Goal: Task Accomplishment & Management: Manage account settings

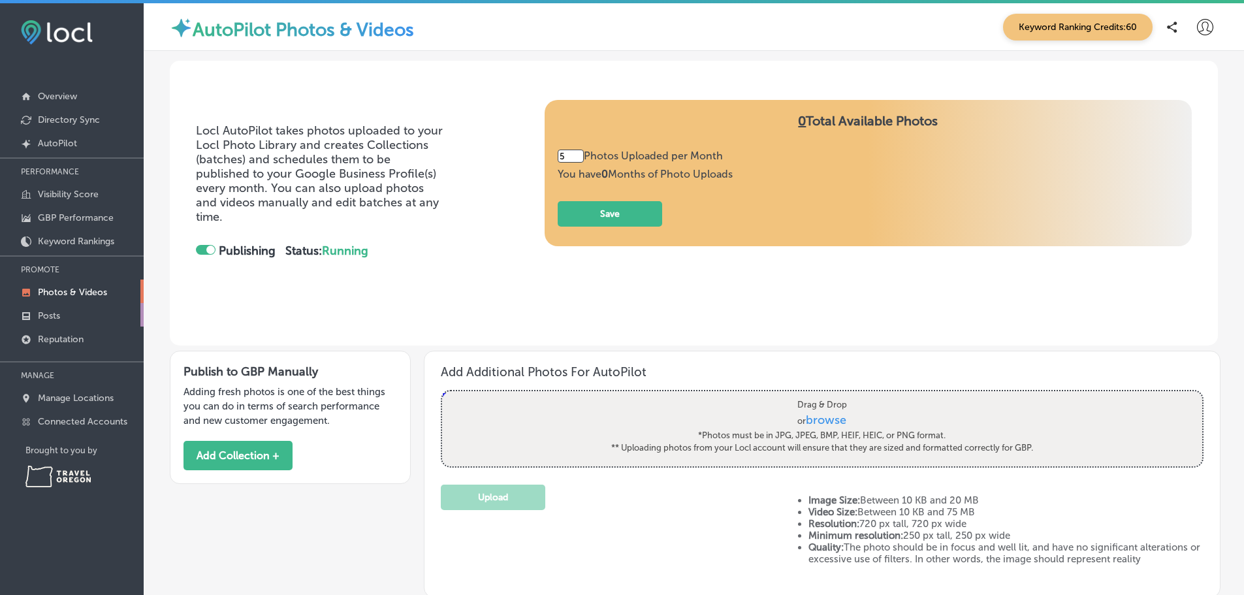
click at [52, 321] on p "Posts" at bounding box center [49, 315] width 22 height 11
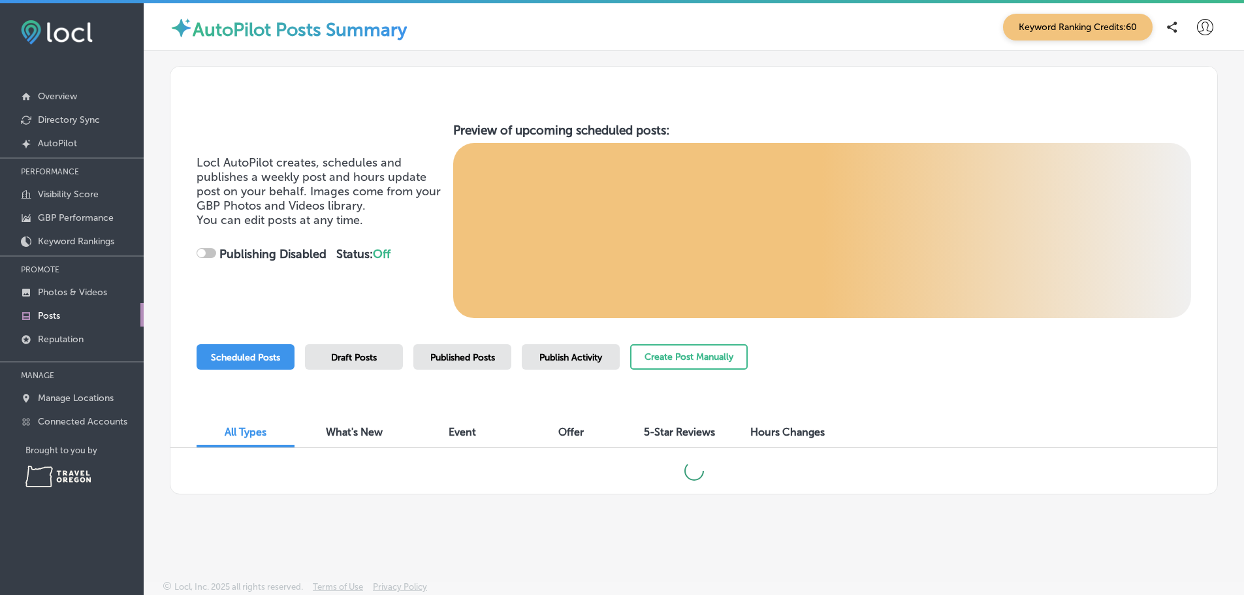
checkbox input "true"
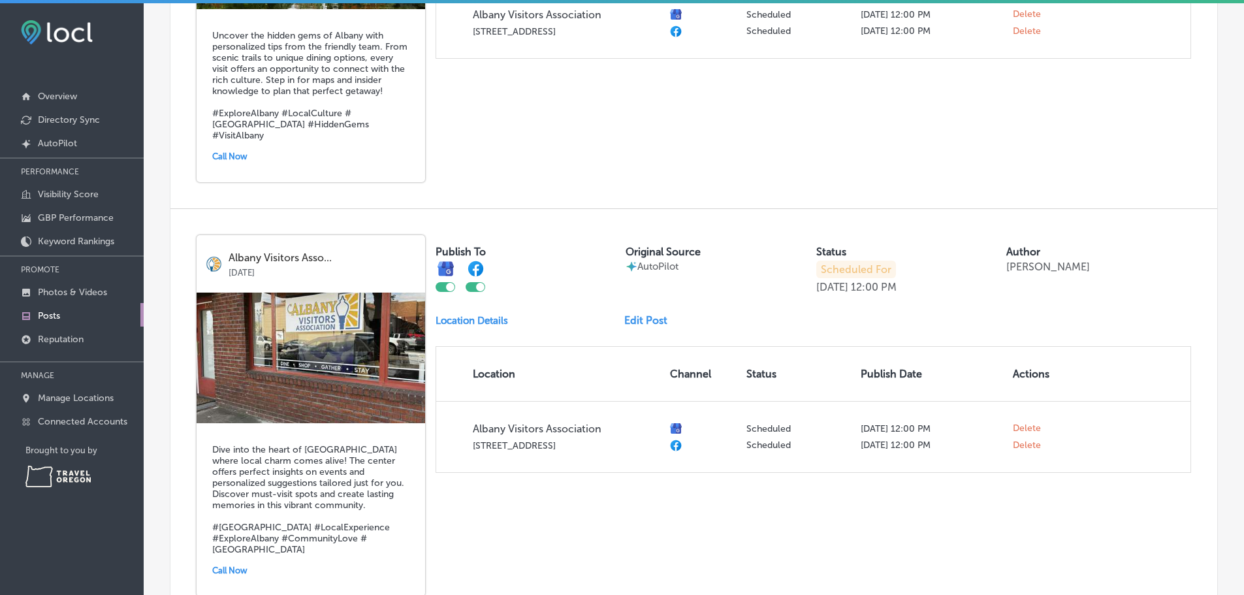
scroll to position [718, 0]
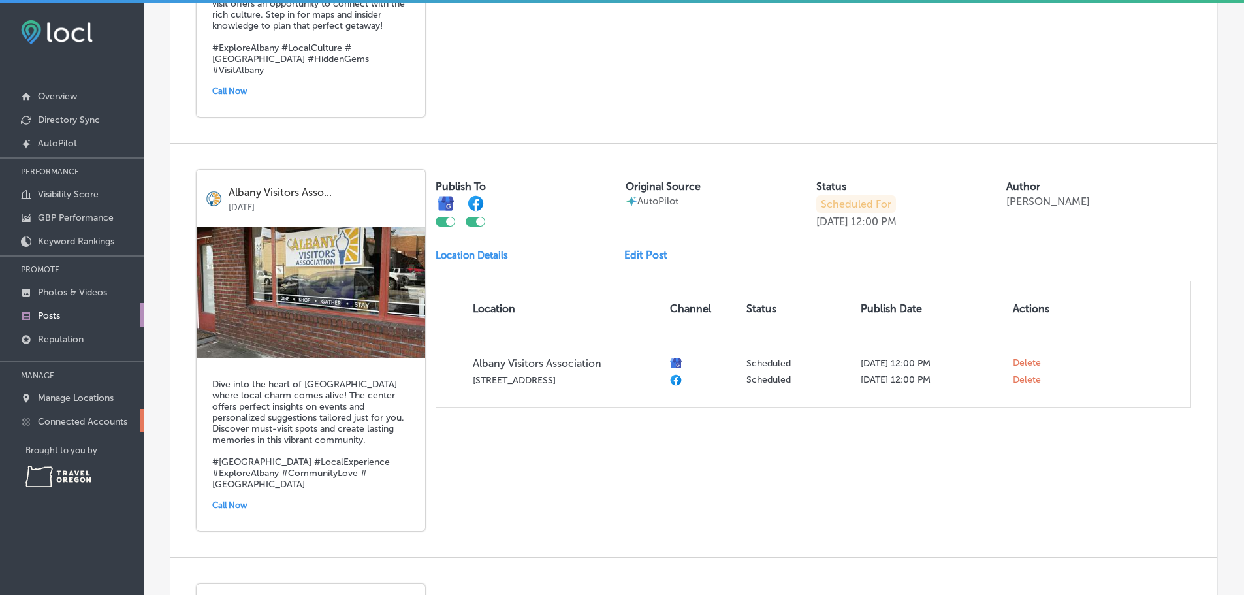
click at [71, 427] on p "Connected Accounts" at bounding box center [82, 421] width 89 height 11
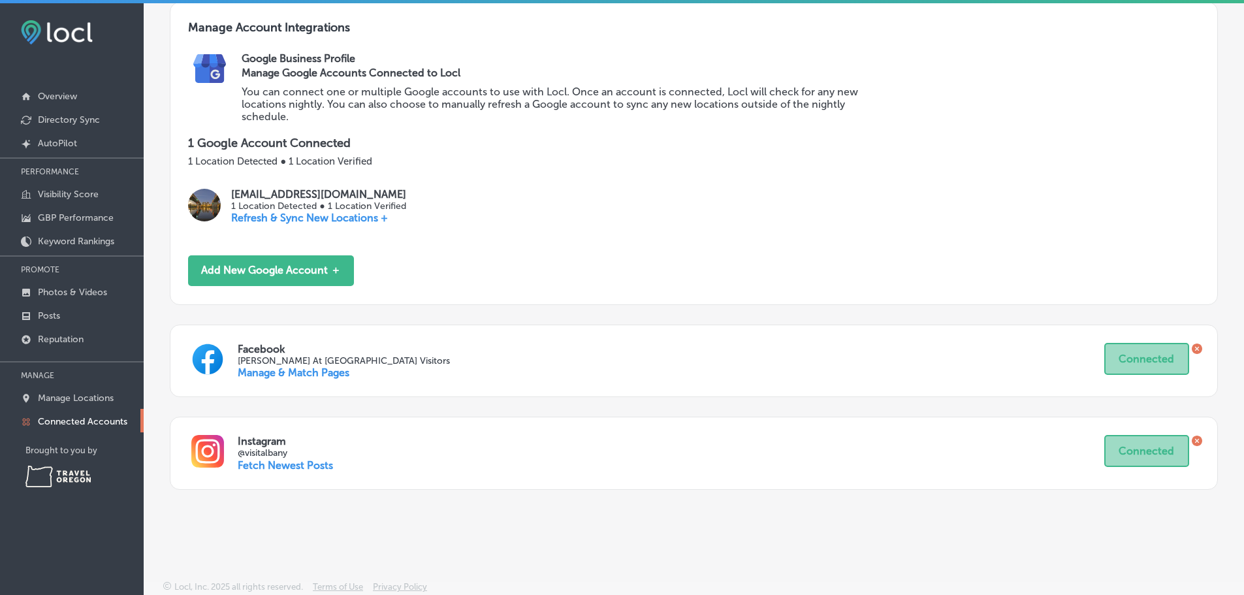
scroll to position [187, 0]
click at [342, 366] on link "Manage & Match Pages" at bounding box center [294, 372] width 112 height 12
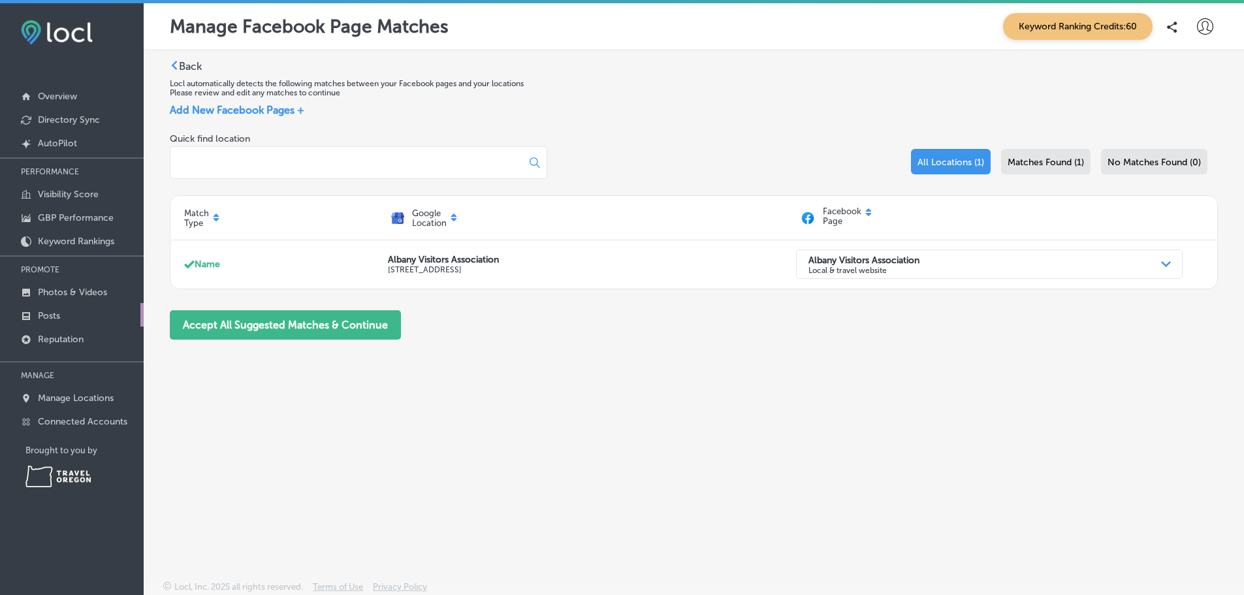
click at [57, 321] on p "Posts" at bounding box center [49, 315] width 22 height 11
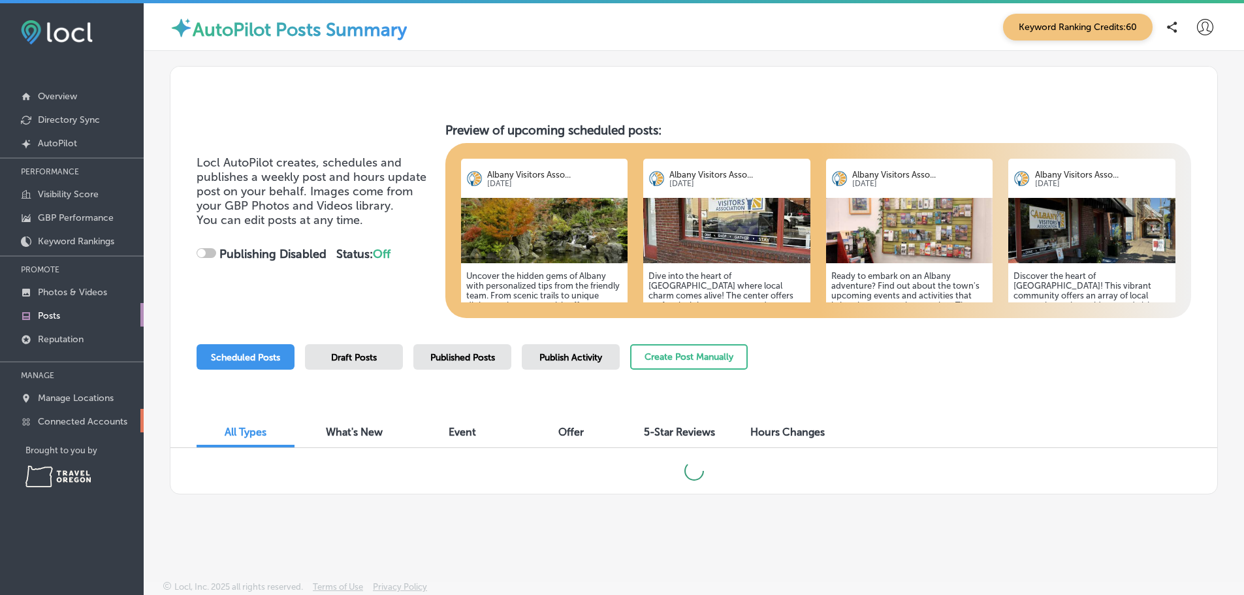
click at [65, 427] on p "Connected Accounts" at bounding box center [82, 421] width 89 height 11
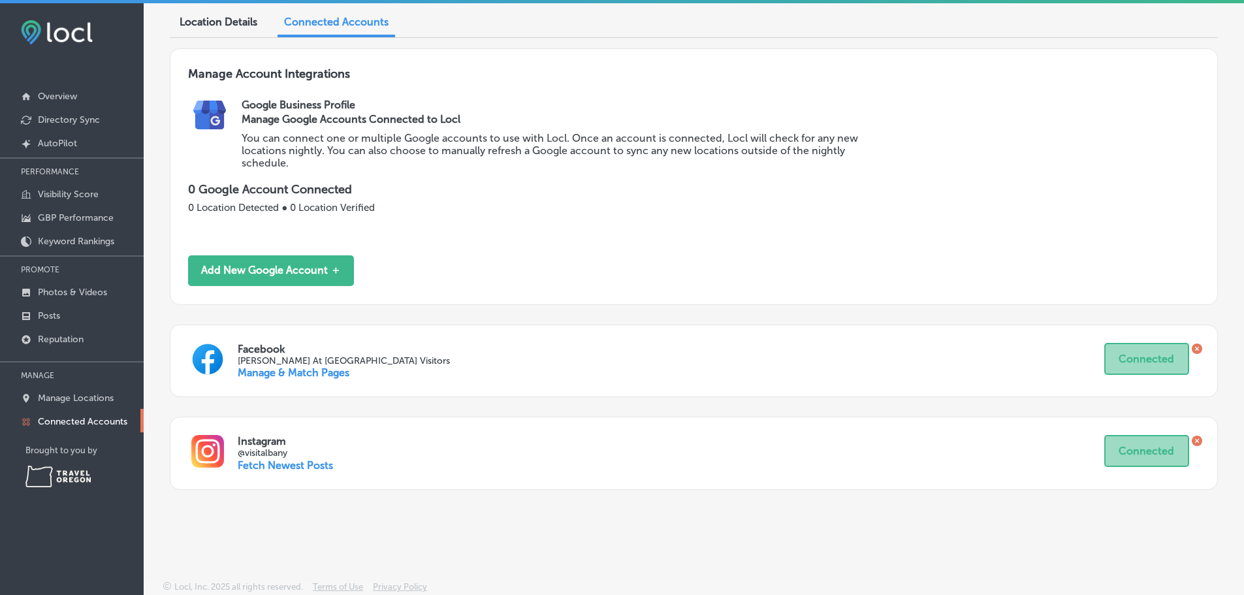
scroll to position [136, 0]
click at [1195, 347] on icon at bounding box center [1197, 349] width 4 height 4
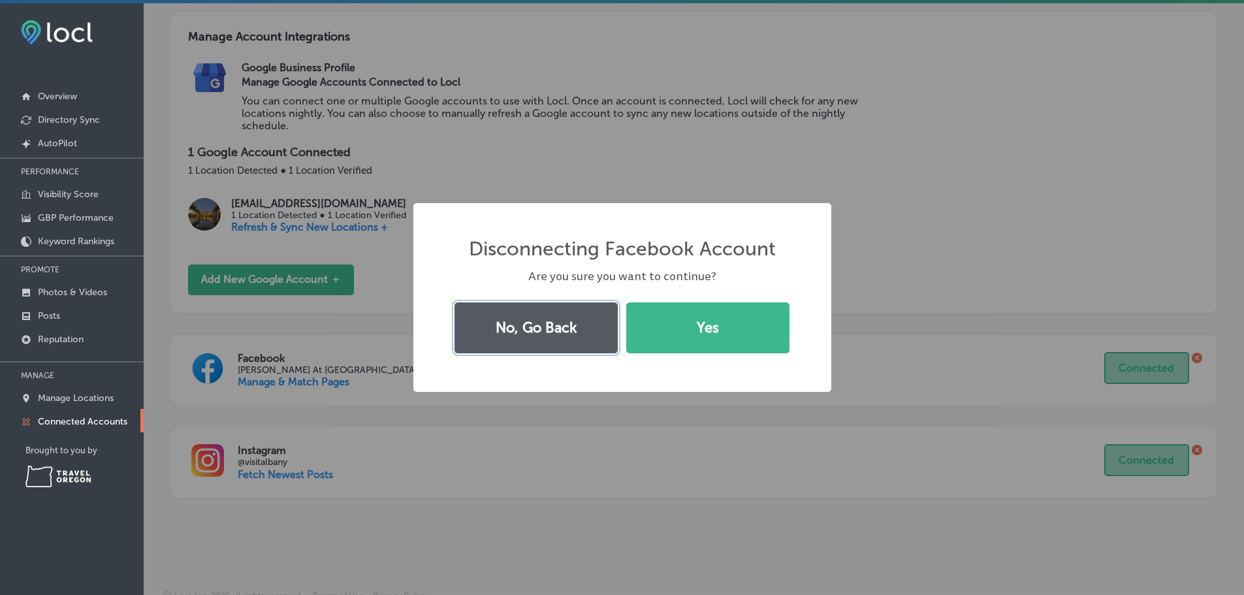
click at [518, 326] on button "No, Go Back" at bounding box center [535, 327] width 163 height 51
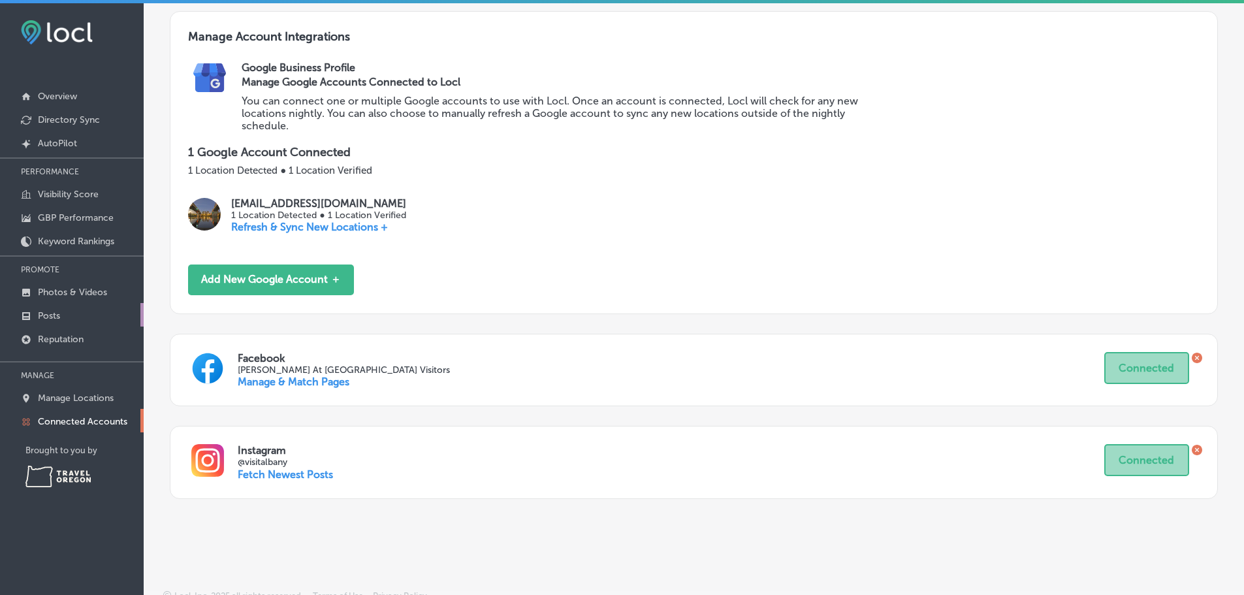
click at [51, 321] on p "Posts" at bounding box center [49, 315] width 22 height 11
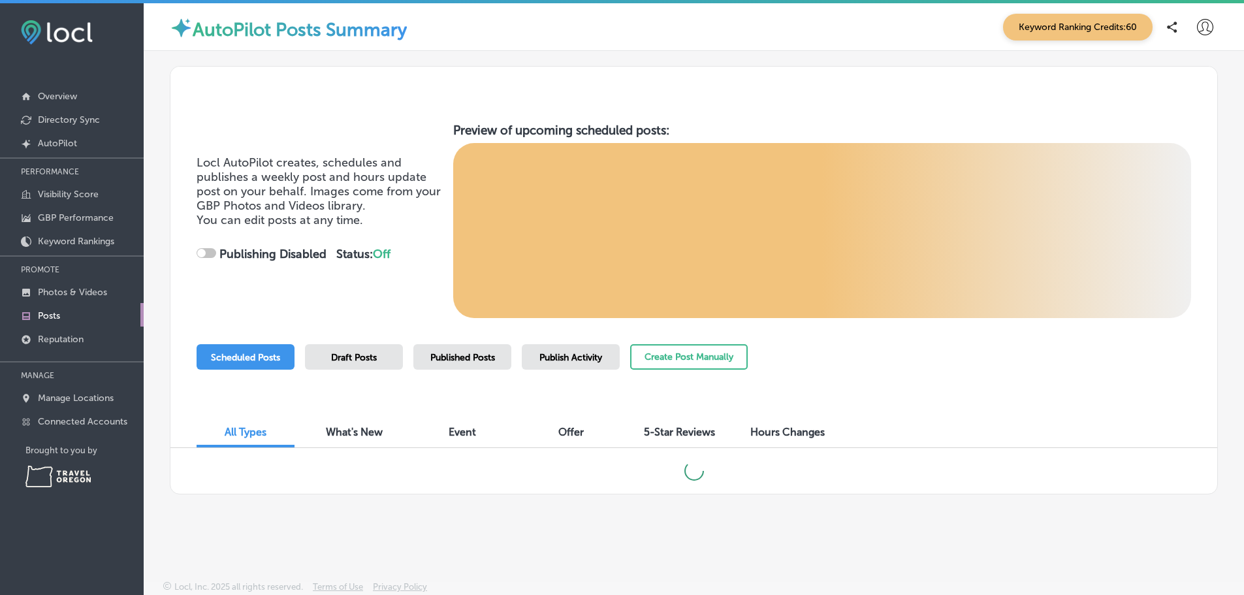
checkbox input "true"
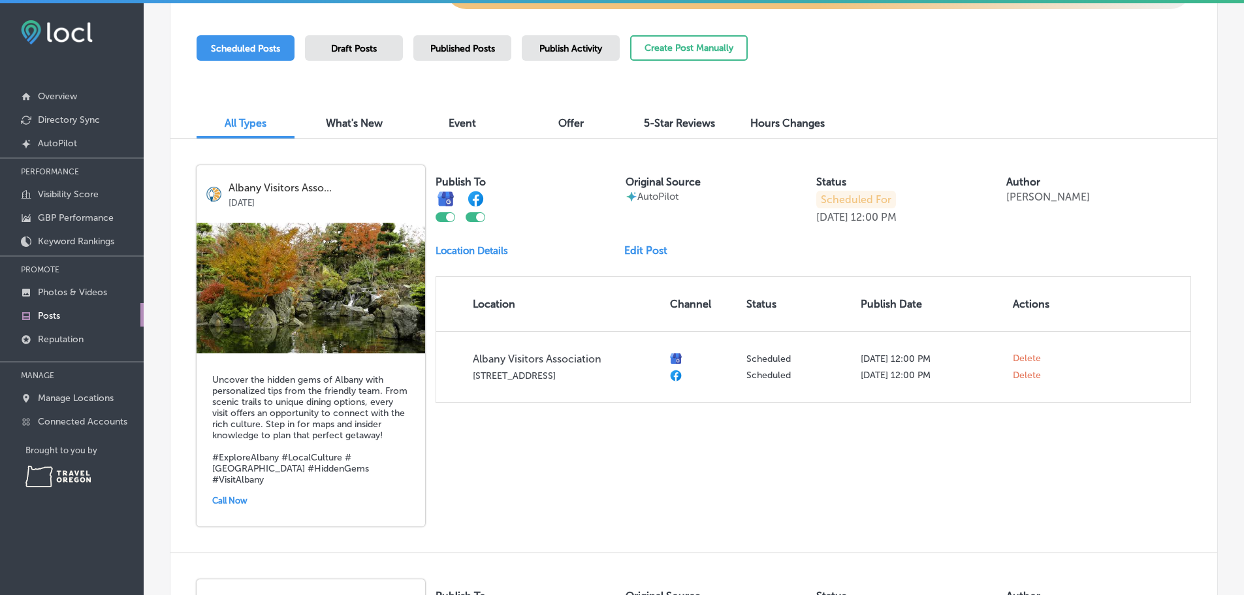
scroll to position [326, 0]
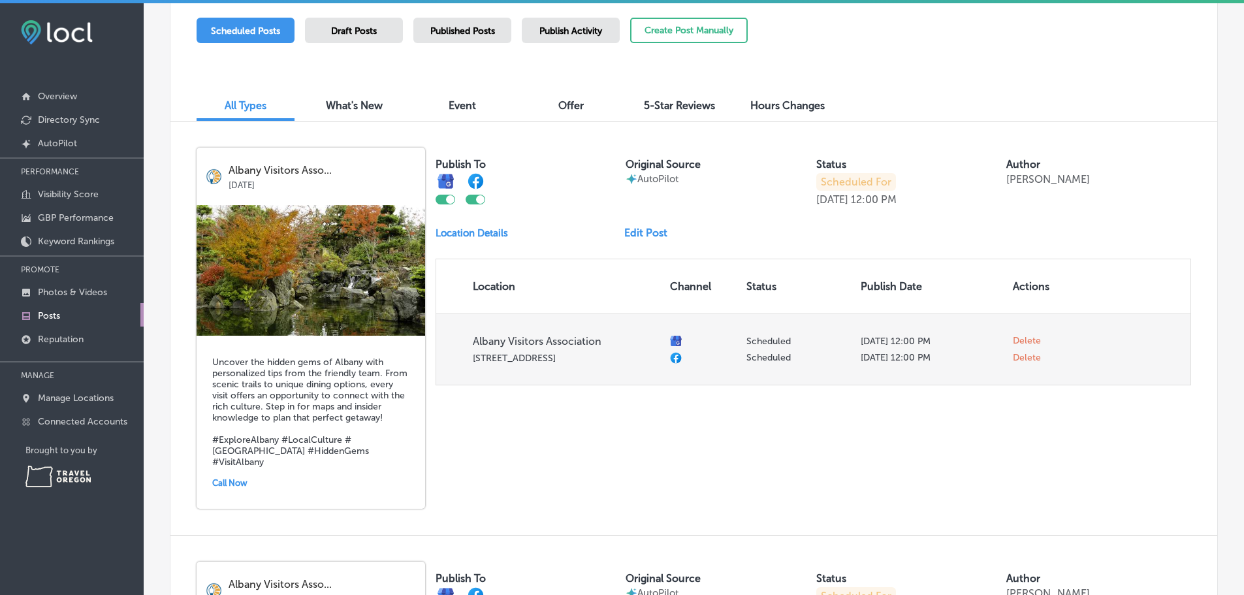
click at [1014, 364] on span "Delete" at bounding box center [1027, 358] width 28 height 12
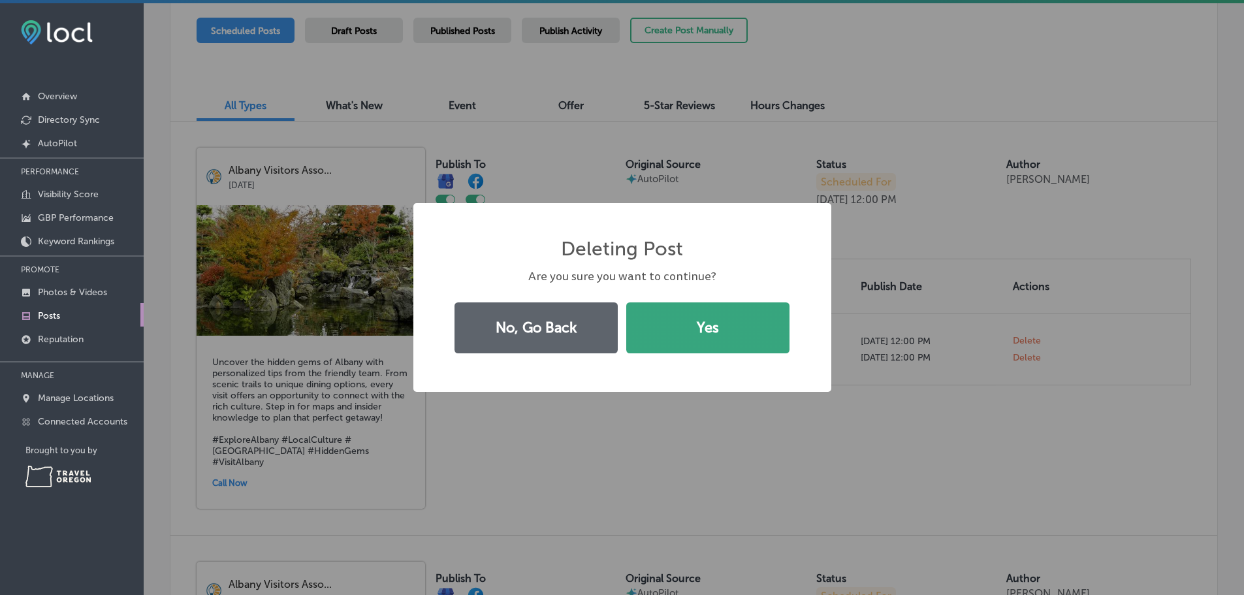
click at [680, 333] on button "Yes" at bounding box center [707, 327] width 163 height 51
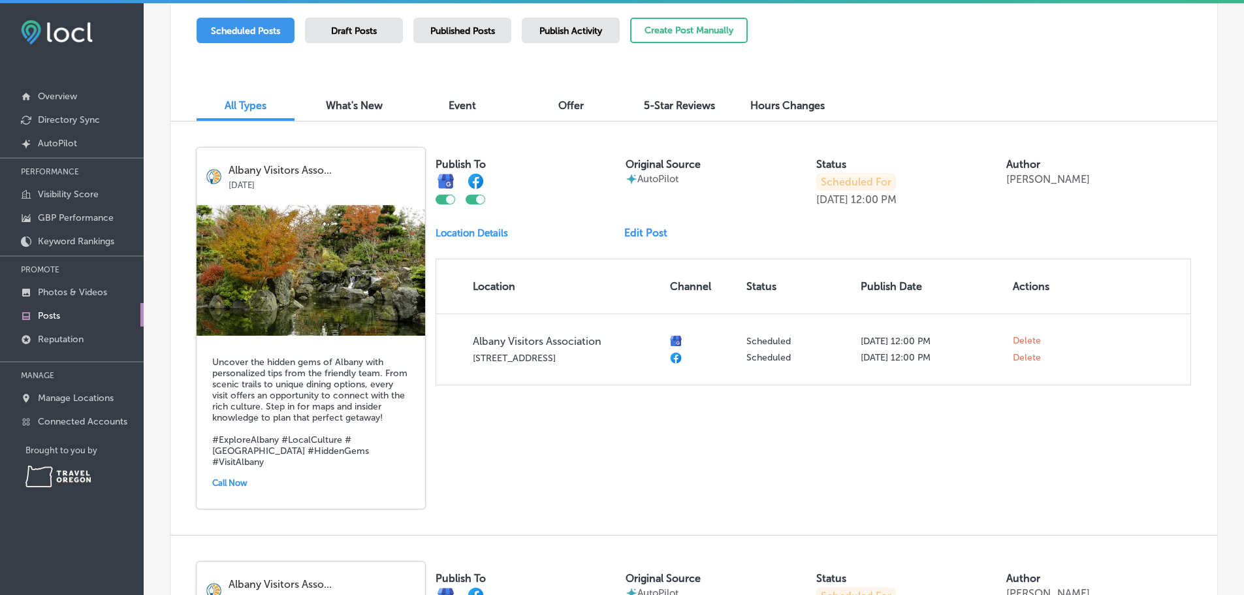
checkbox input "false"
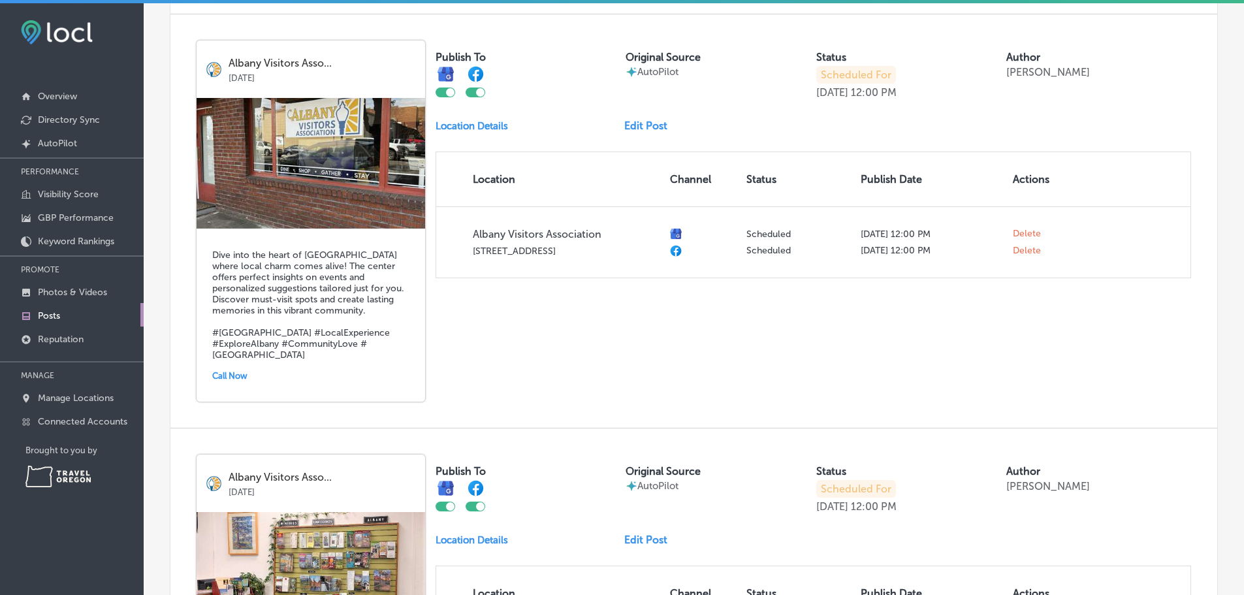
scroll to position [849, 0]
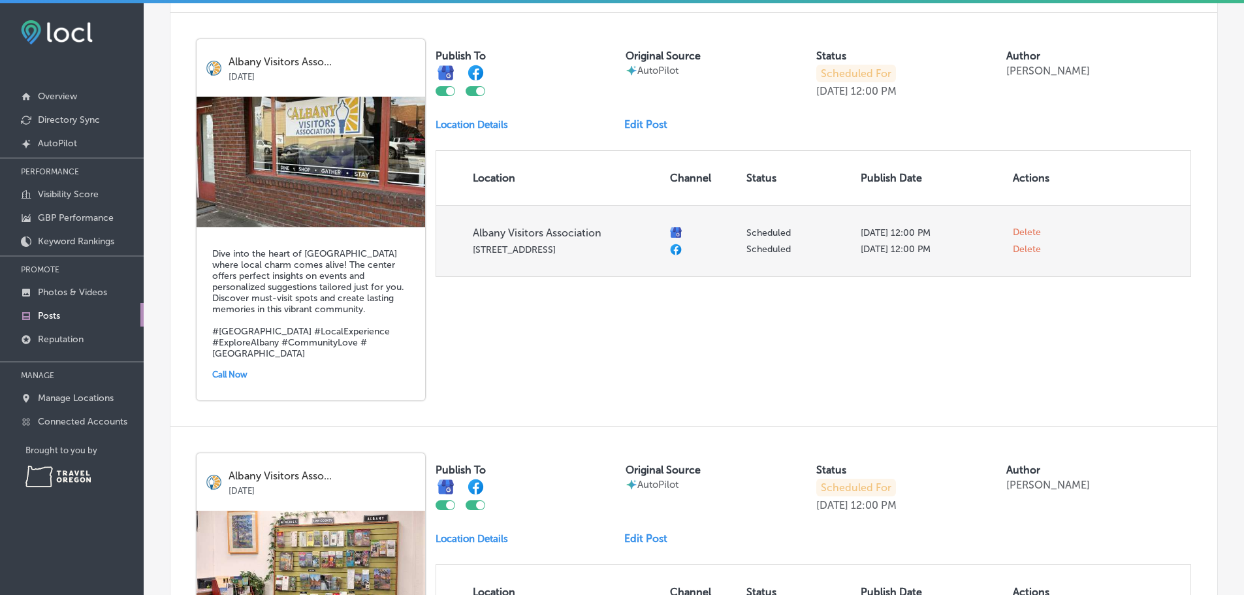
click at [1021, 255] on span "Delete" at bounding box center [1027, 250] width 28 height 12
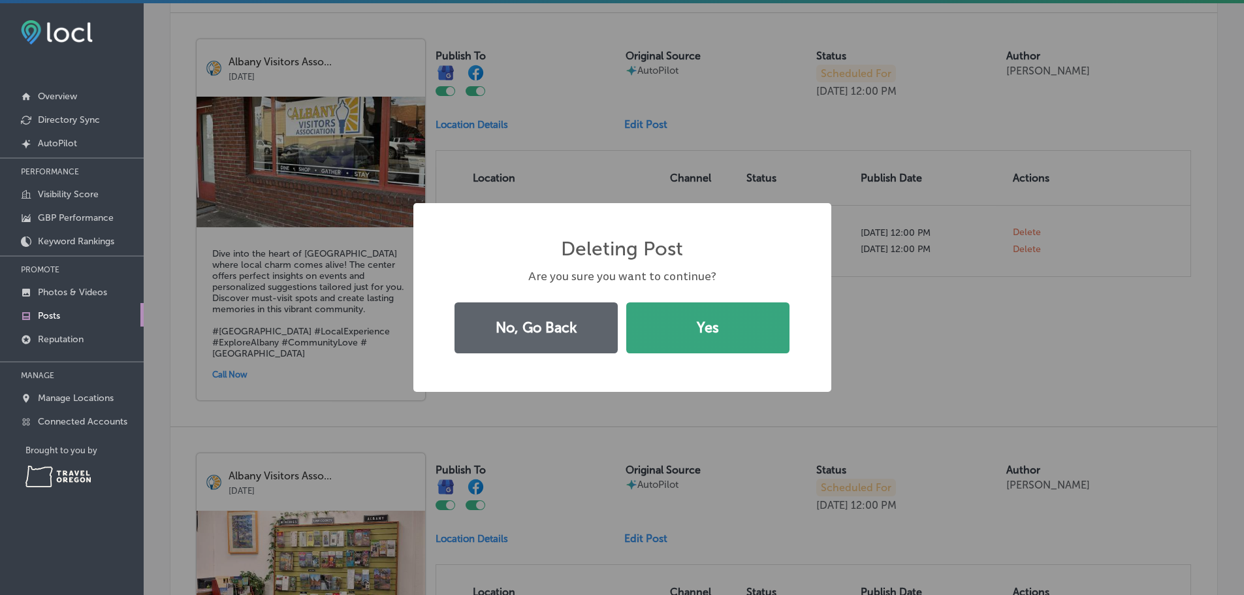
click at [707, 327] on button "Yes" at bounding box center [707, 327] width 163 height 51
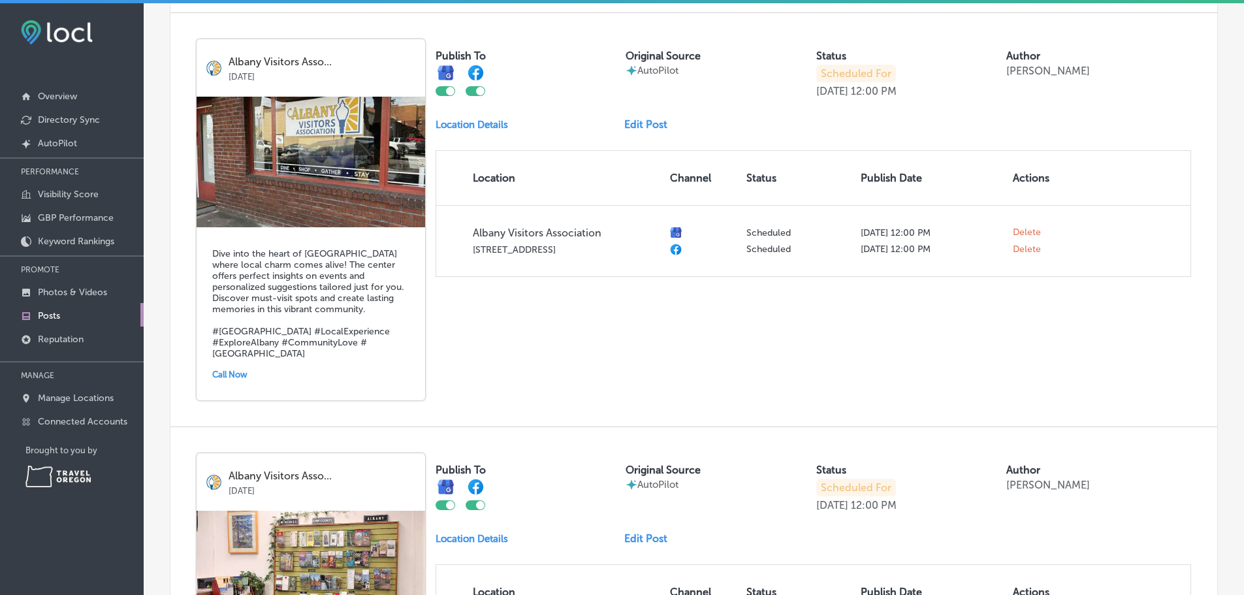
checkbox input "false"
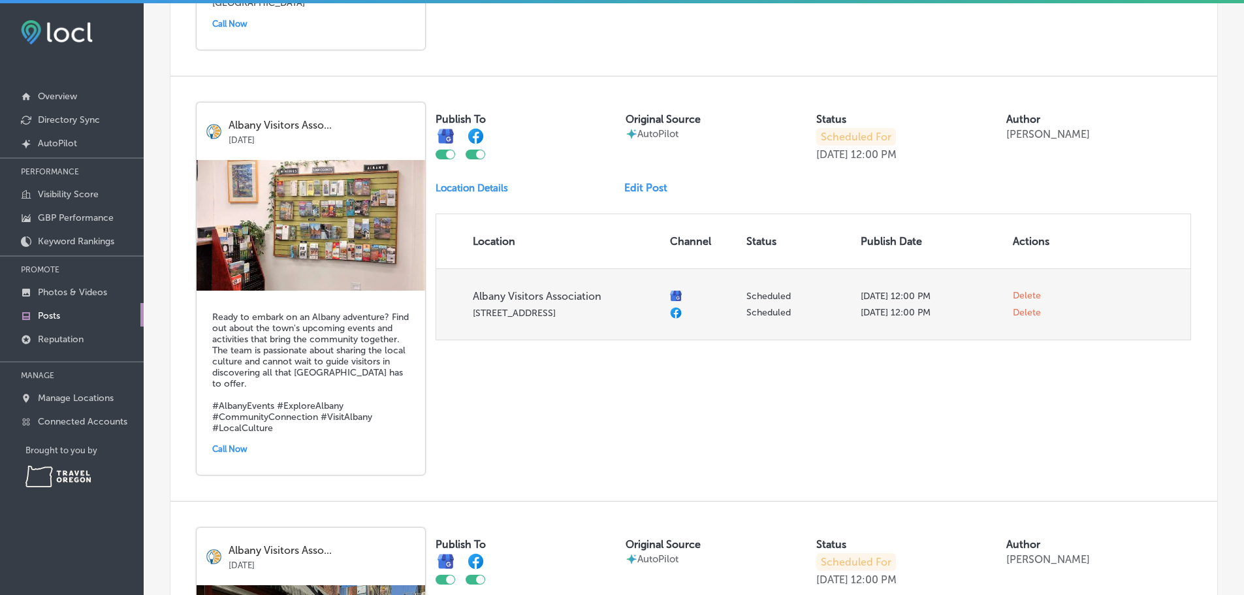
scroll to position [1241, 0]
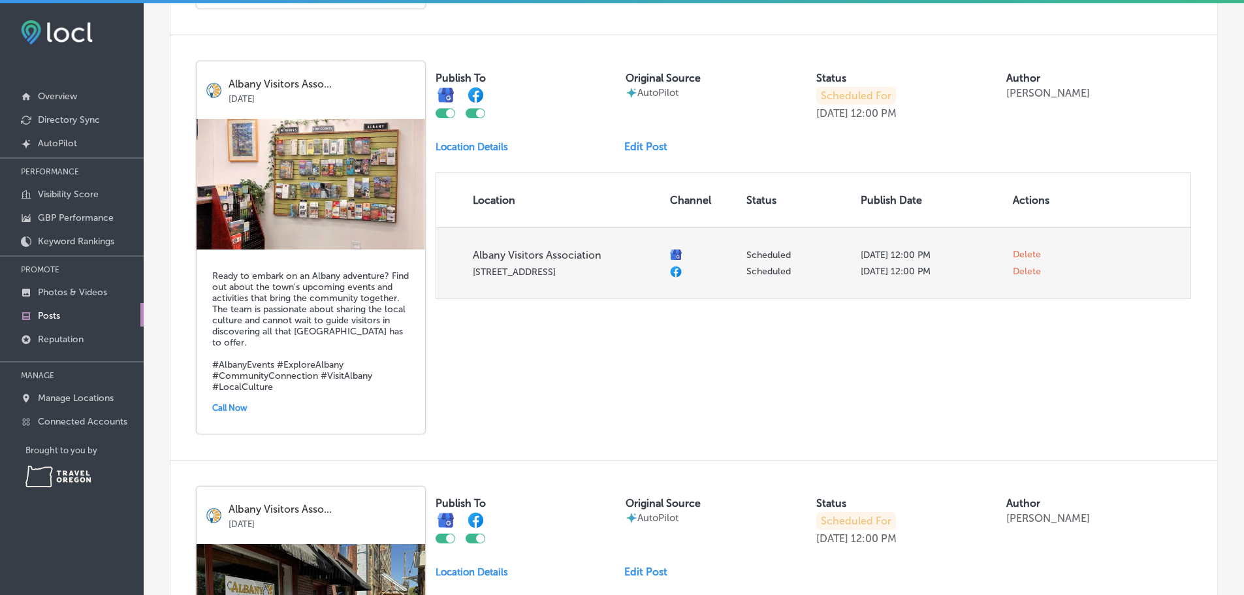
click at [1030, 278] on span "Delete" at bounding box center [1027, 272] width 28 height 12
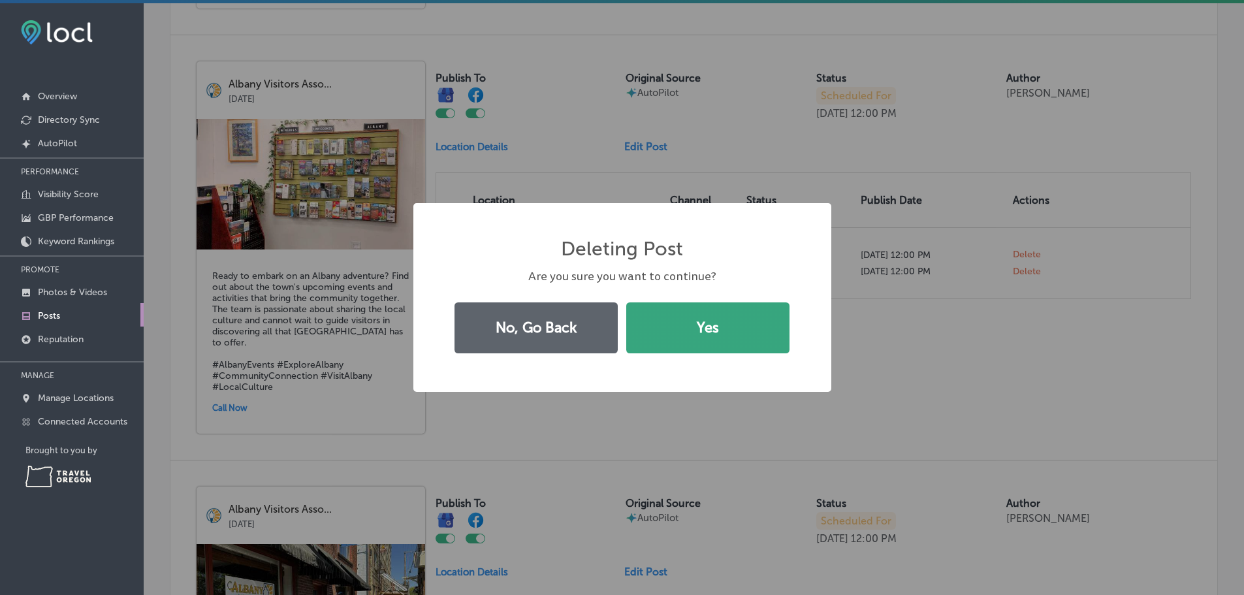
click at [716, 328] on button "Yes" at bounding box center [707, 327] width 163 height 51
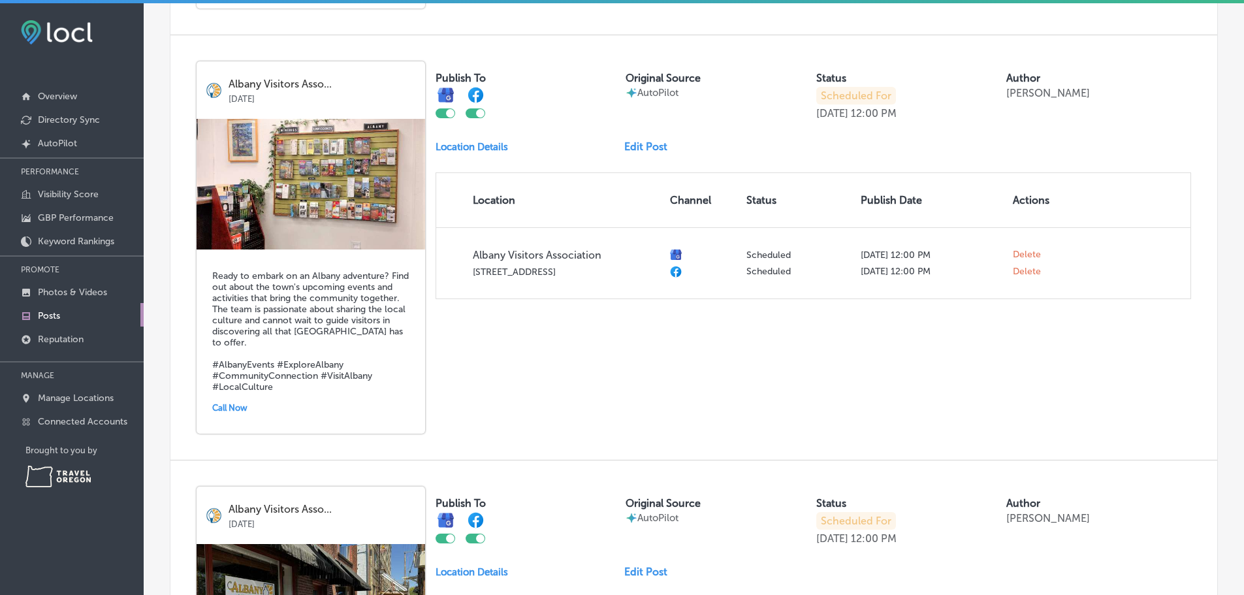
checkbox input "false"
click at [646, 153] on link "Edit Post" at bounding box center [651, 146] width 54 height 12
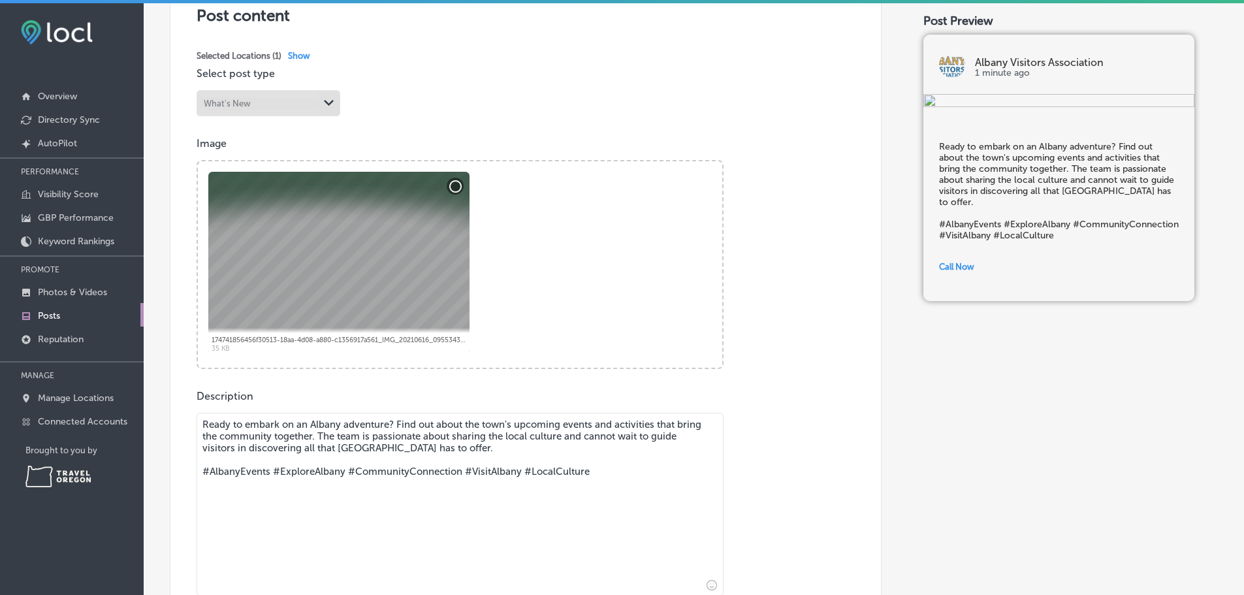
scroll to position [261, 0]
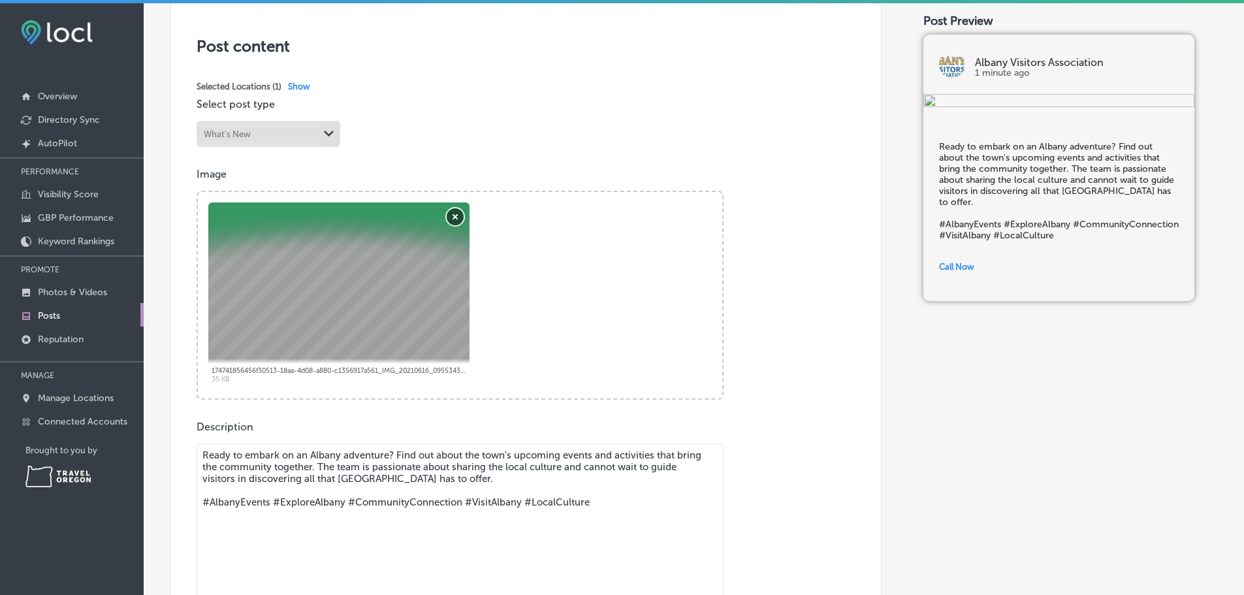
click at [456, 225] on button "Remove" at bounding box center [455, 216] width 17 height 17
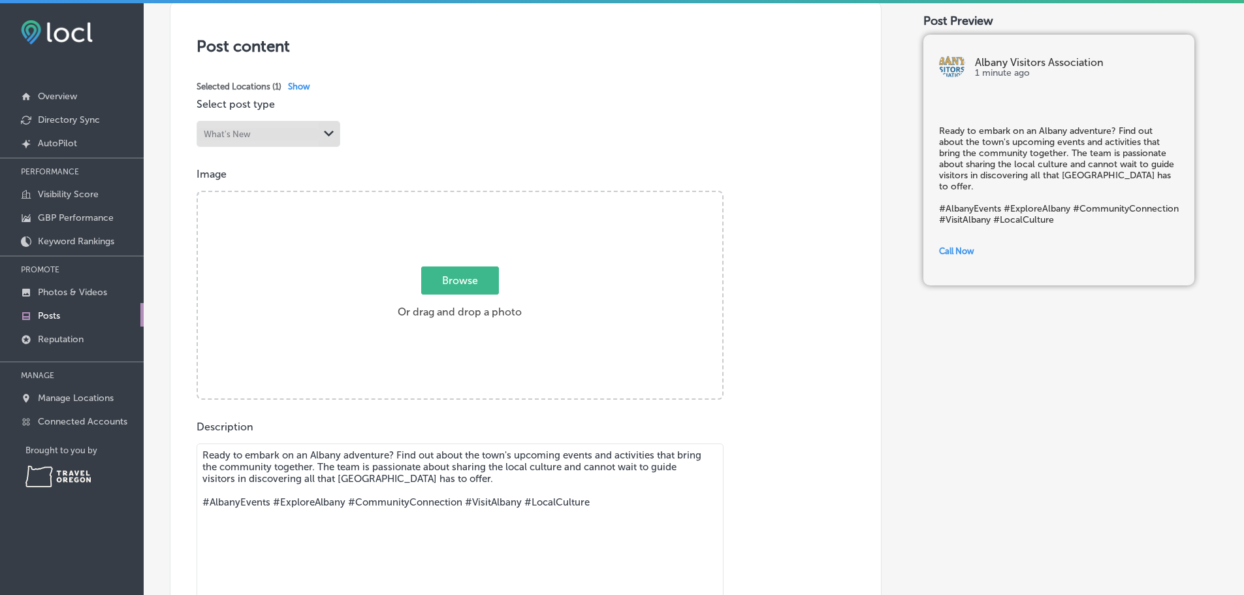
click at [453, 482] on textarea "Ready to embark on an Albany adventure? Find out about the town's upcoming even…" at bounding box center [460, 534] width 527 height 183
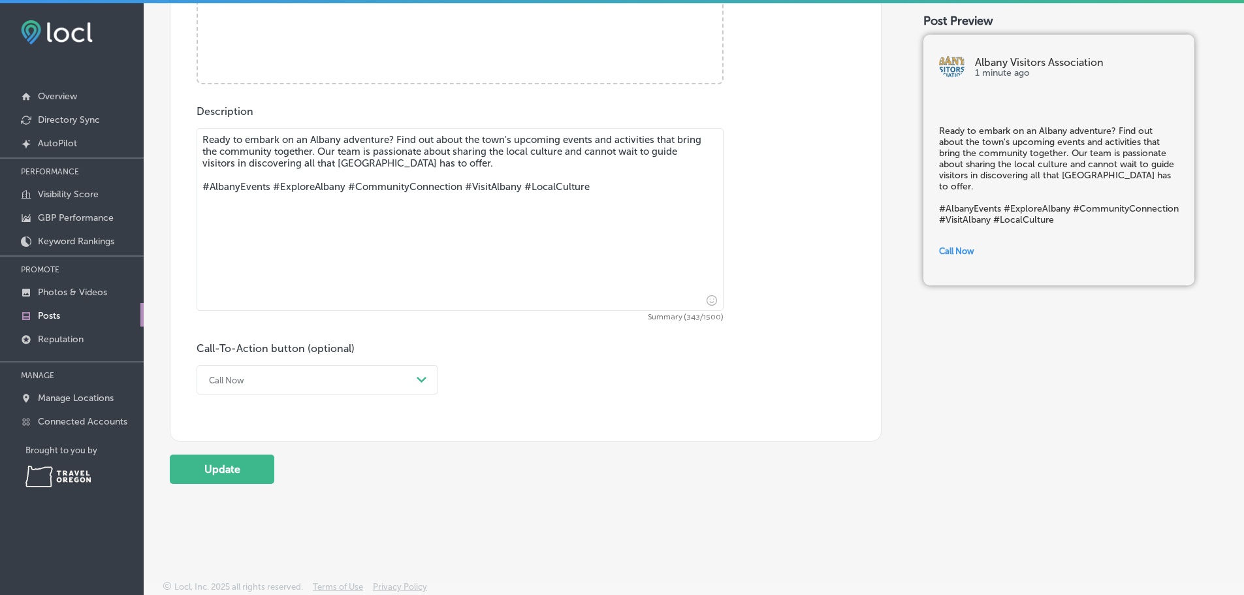
scroll to position [588, 0]
type textarea "Ready to embark on an Albany adventure? Find out about the town's upcoming even…"
click at [332, 378] on div "Call Now" at bounding box center [306, 380] width 209 height 20
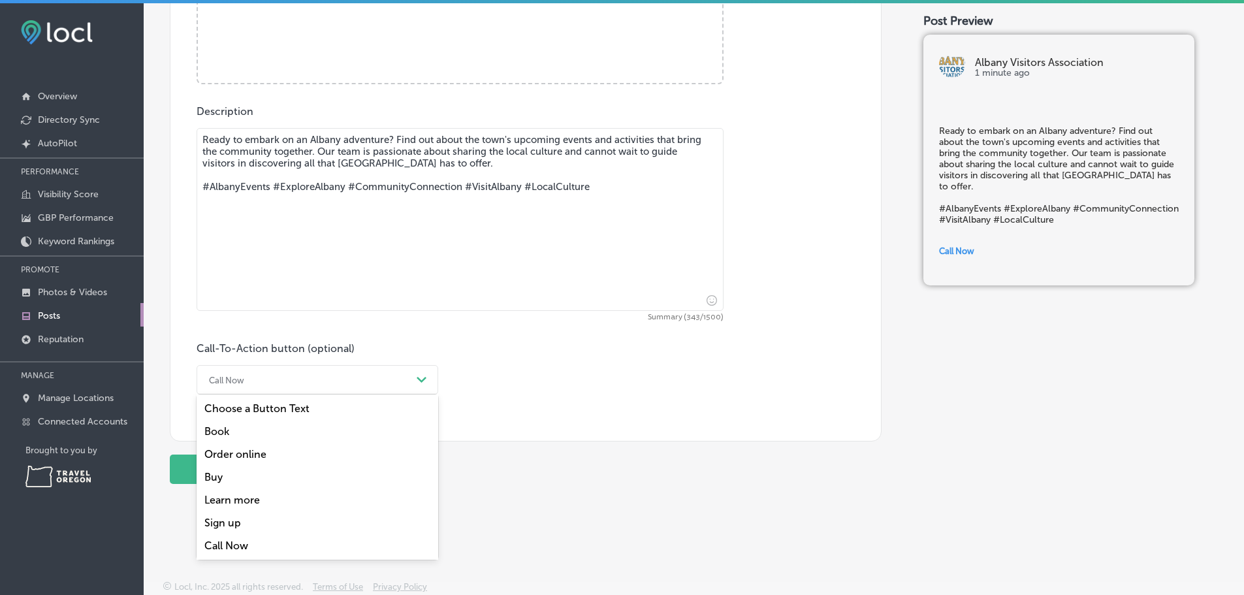
click at [240, 505] on div "Learn more" at bounding box center [318, 499] width 242 height 23
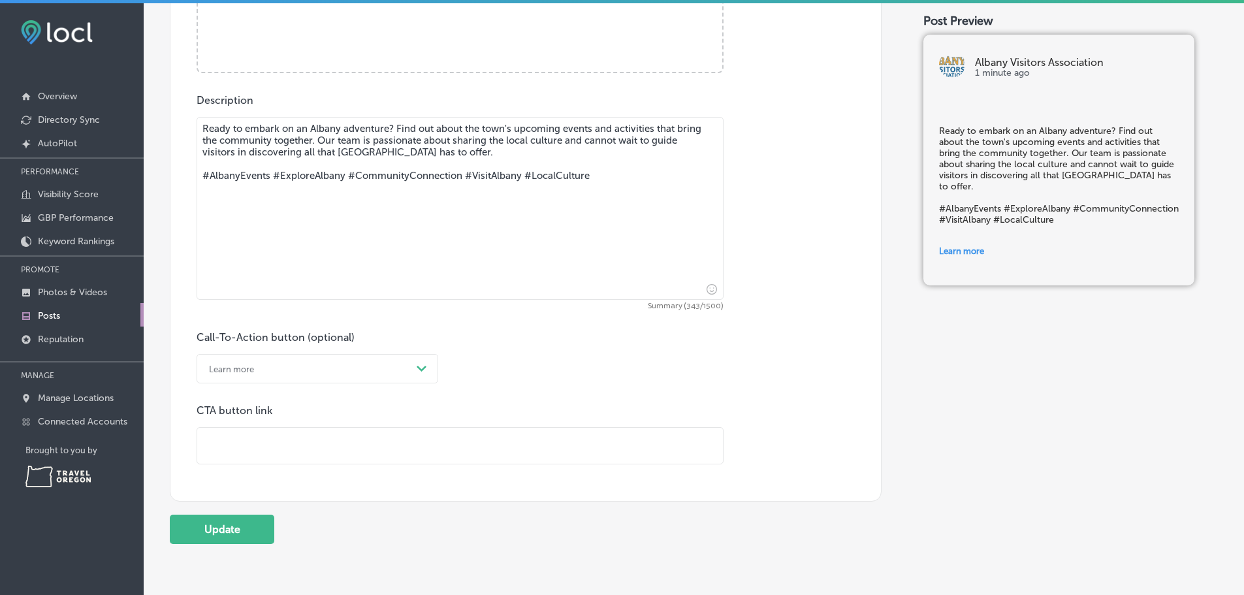
click at [234, 461] on input "text" at bounding box center [460, 446] width 526 height 36
type input "[URL][DOMAIN_NAME]"
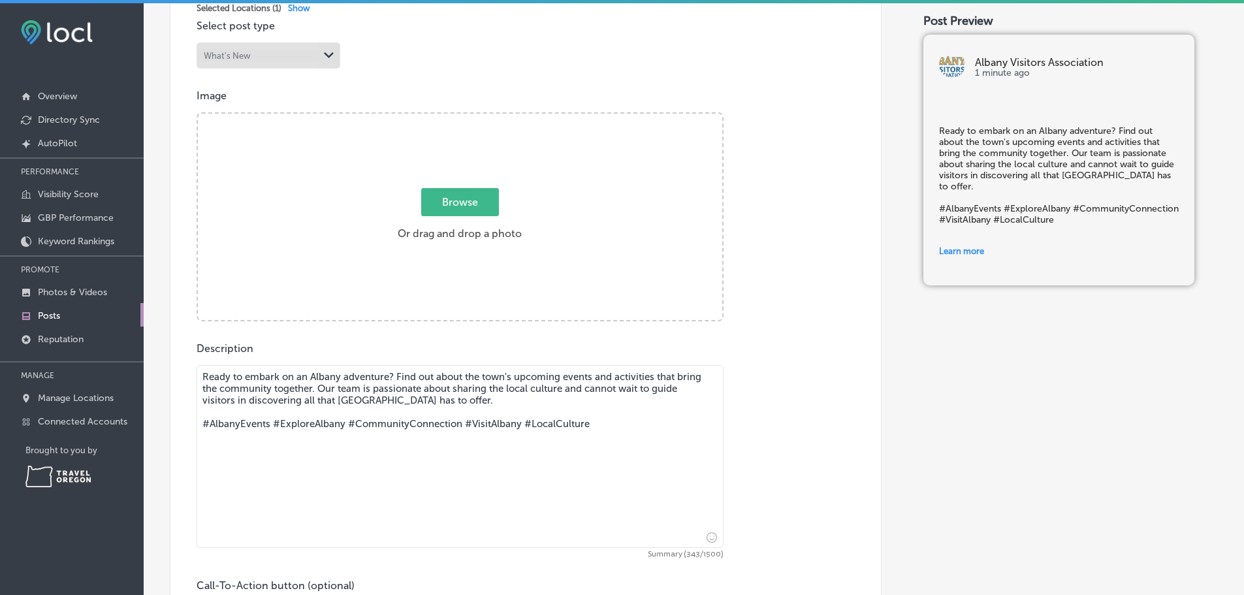
scroll to position [270, 0]
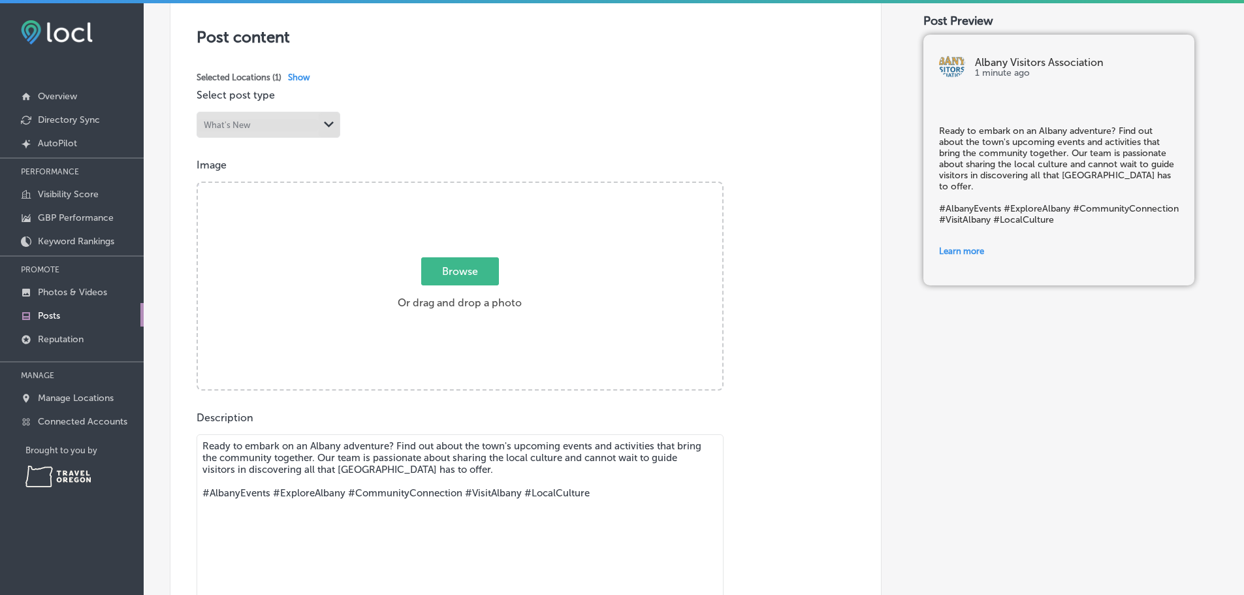
click at [466, 279] on span "Browse" at bounding box center [460, 271] width 78 height 28
click at [466, 187] on input "Browse Or drag and drop a photo" at bounding box center [460, 185] width 524 height 4
type input "C:\fakepath\IMG_8501.JPEG"
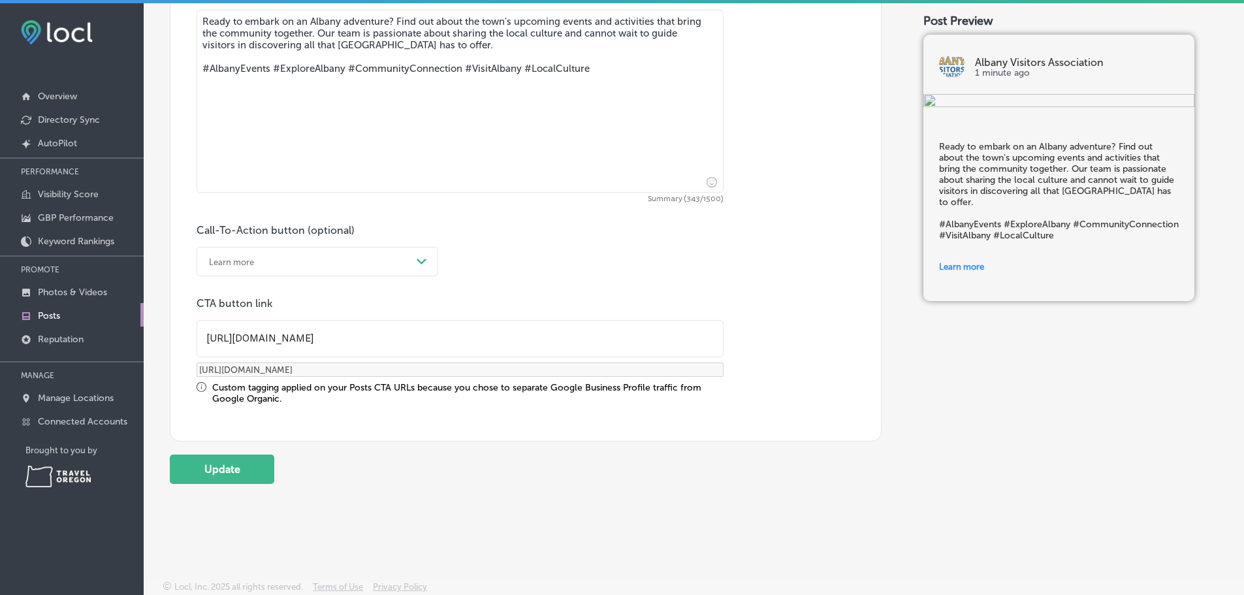
scroll to position [727, 0]
click at [251, 458] on button "Update" at bounding box center [222, 468] width 104 height 29
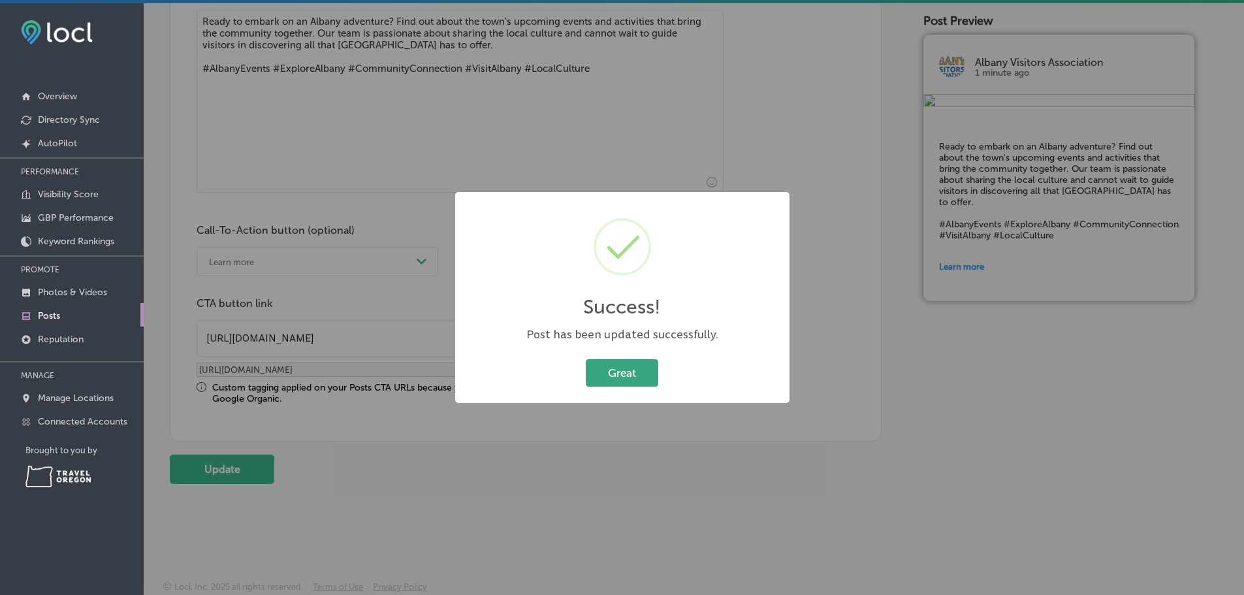
click at [613, 368] on button "Great" at bounding box center [622, 372] width 72 height 27
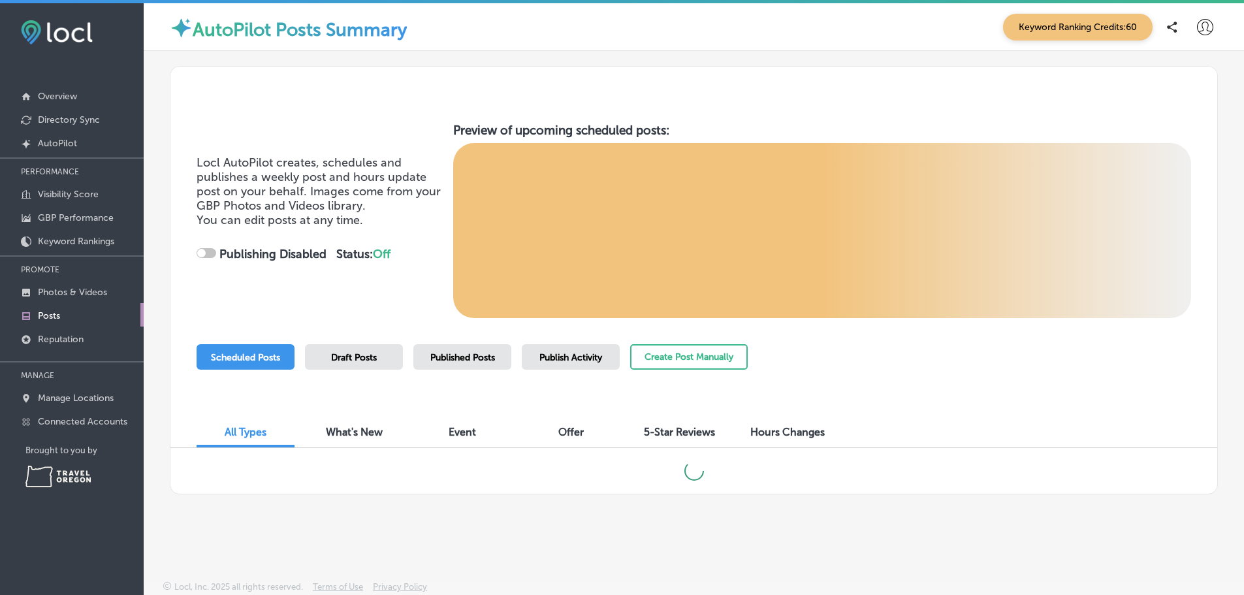
checkbox input "true"
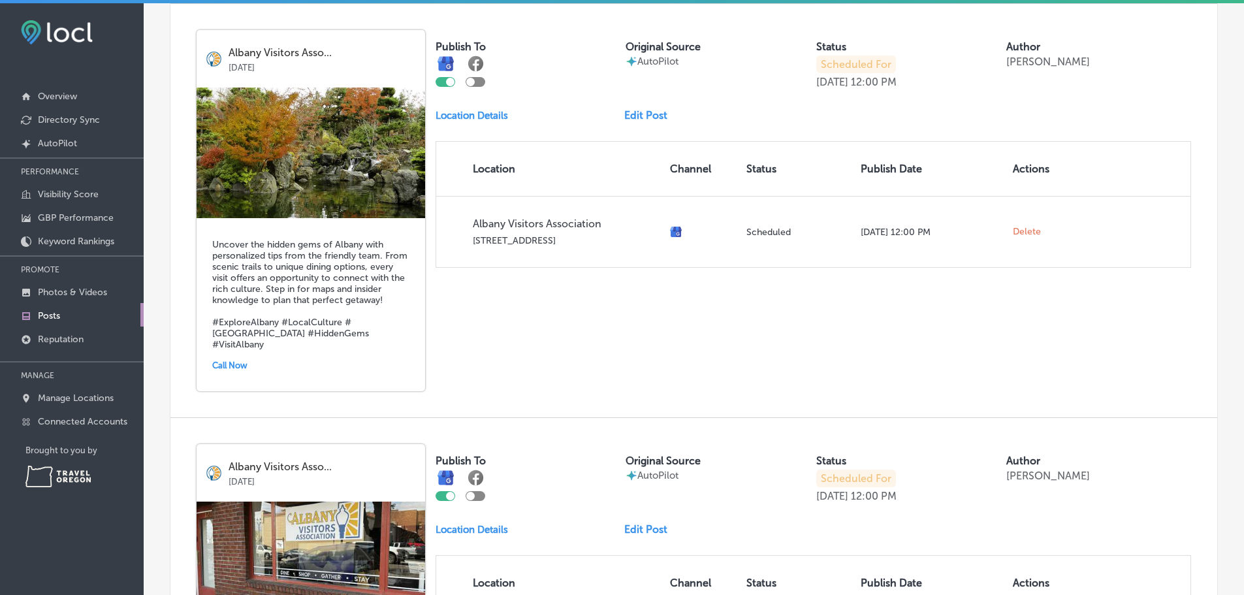
scroll to position [457, 0]
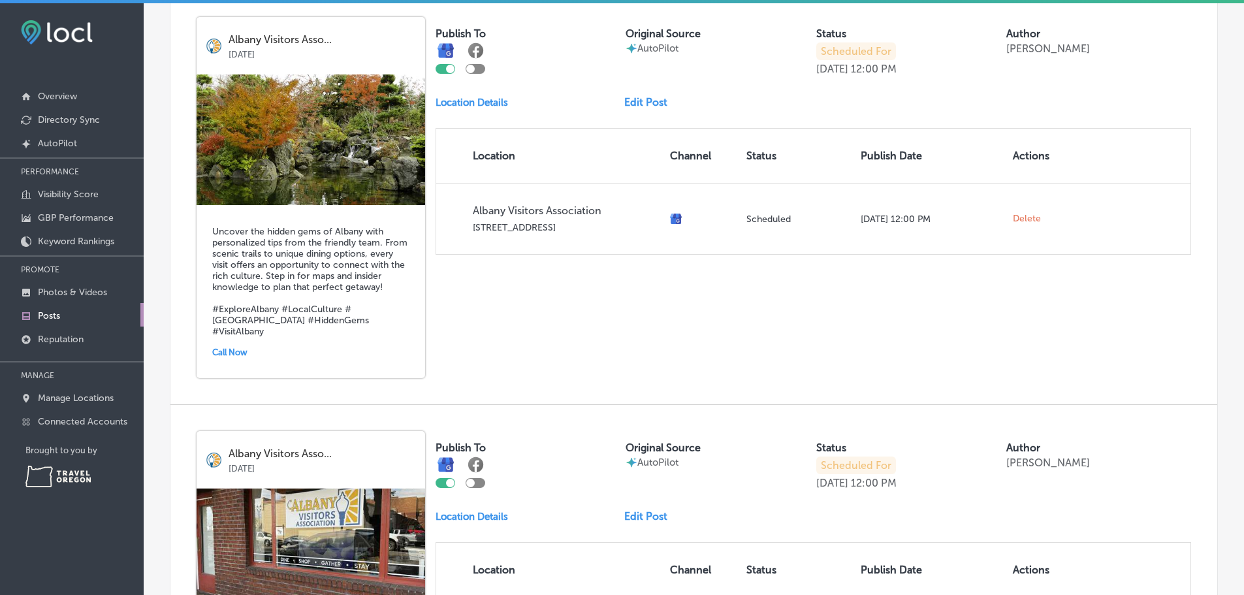
click at [242, 362] on div "Call Now" at bounding box center [310, 352] width 197 height 20
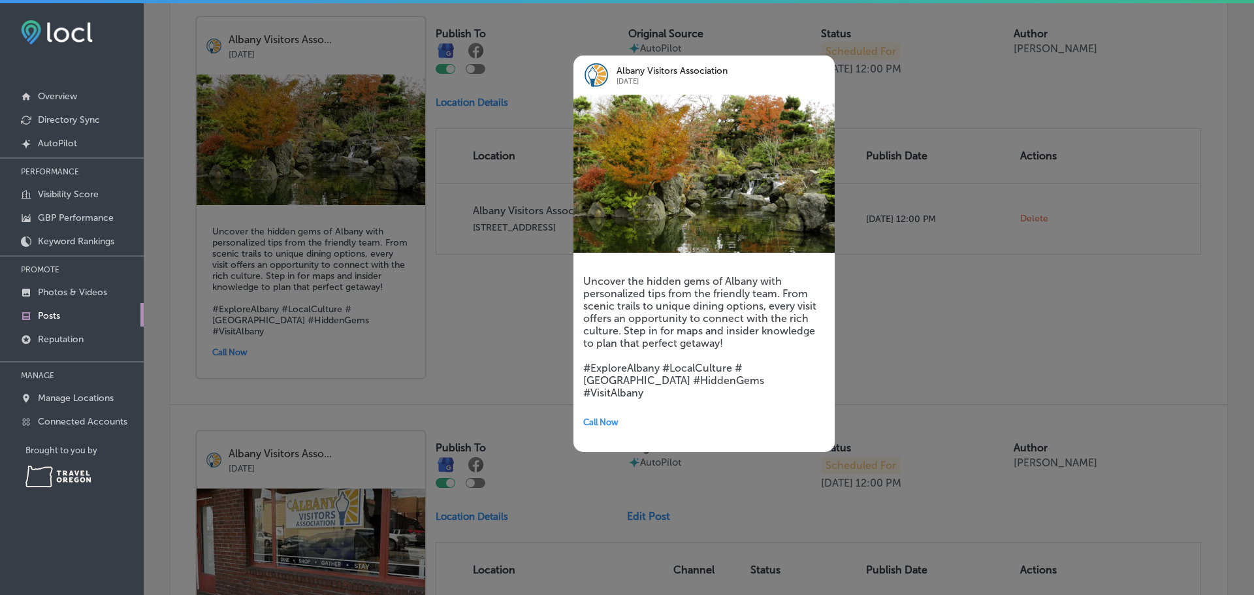
click at [471, 404] on div at bounding box center [627, 297] width 1254 height 595
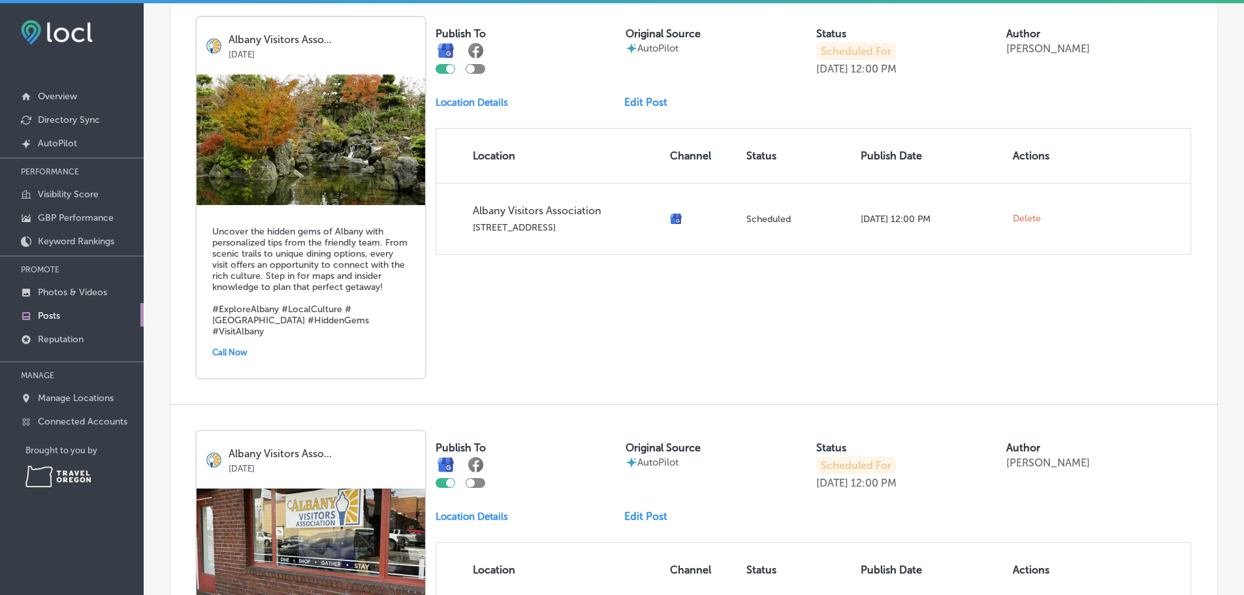
click at [656, 108] on link "Edit Post" at bounding box center [651, 102] width 54 height 12
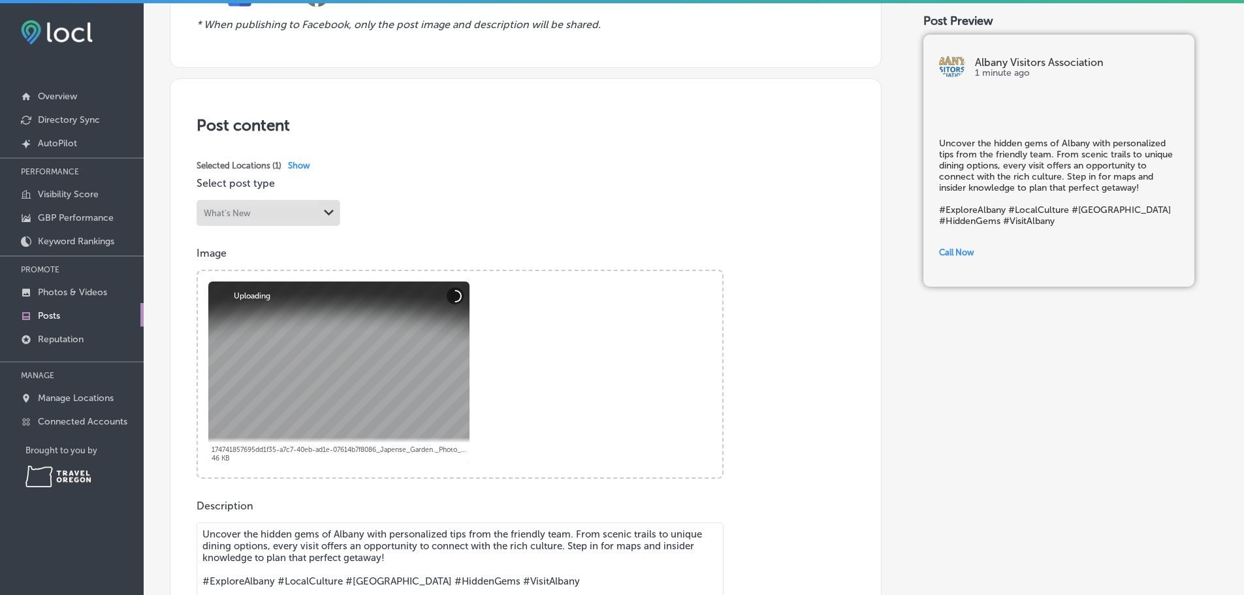
scroll to position [261, 0]
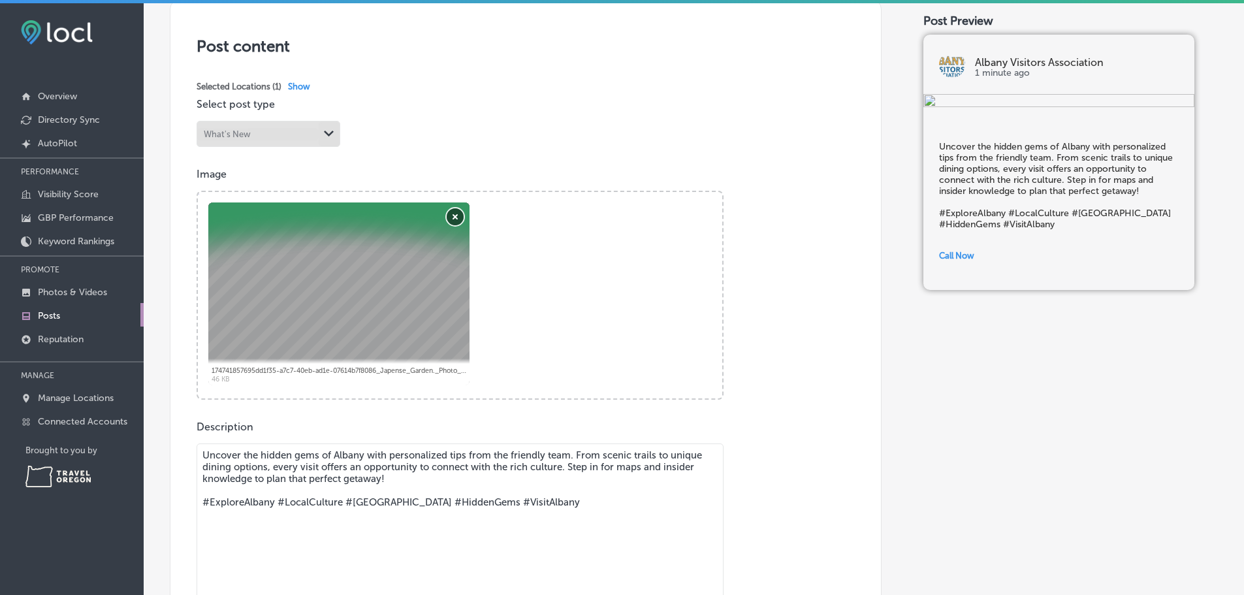
click at [452, 225] on button "Remove" at bounding box center [455, 216] width 17 height 17
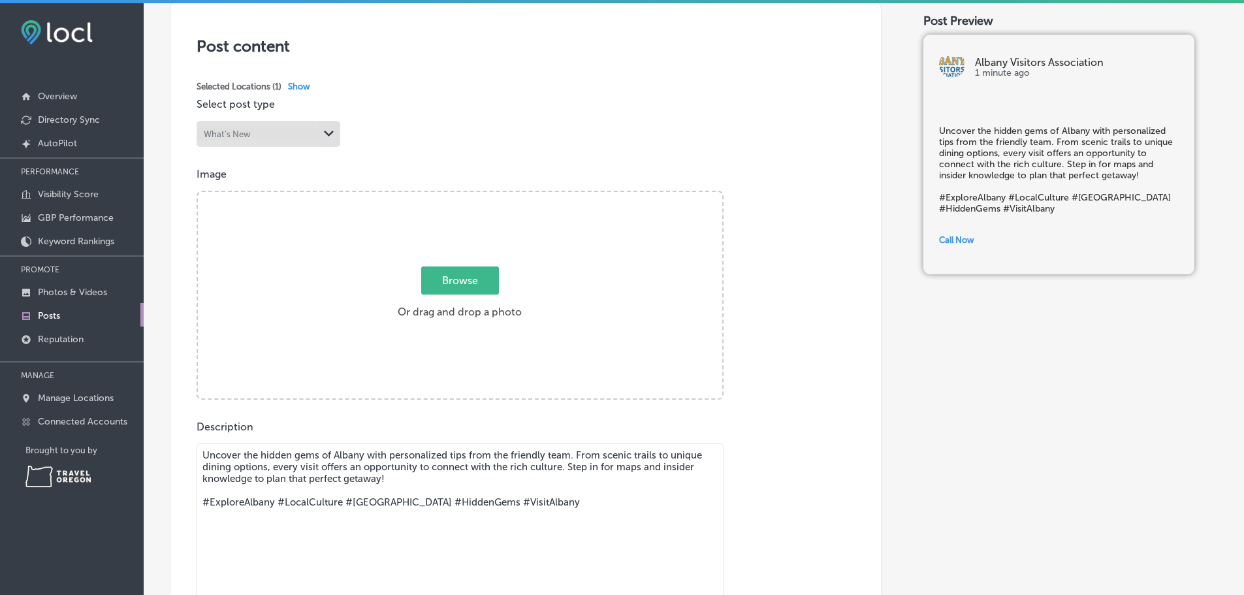
click at [447, 291] on span "Browse" at bounding box center [460, 280] width 78 height 28
click at [447, 196] on input "Browse Or drag and drop a photo" at bounding box center [460, 194] width 524 height 4
type input "C:\fakepath\fall-colors-on-the-canal-monteith-by-[PERSON_NAME]-autry_5444574804…"
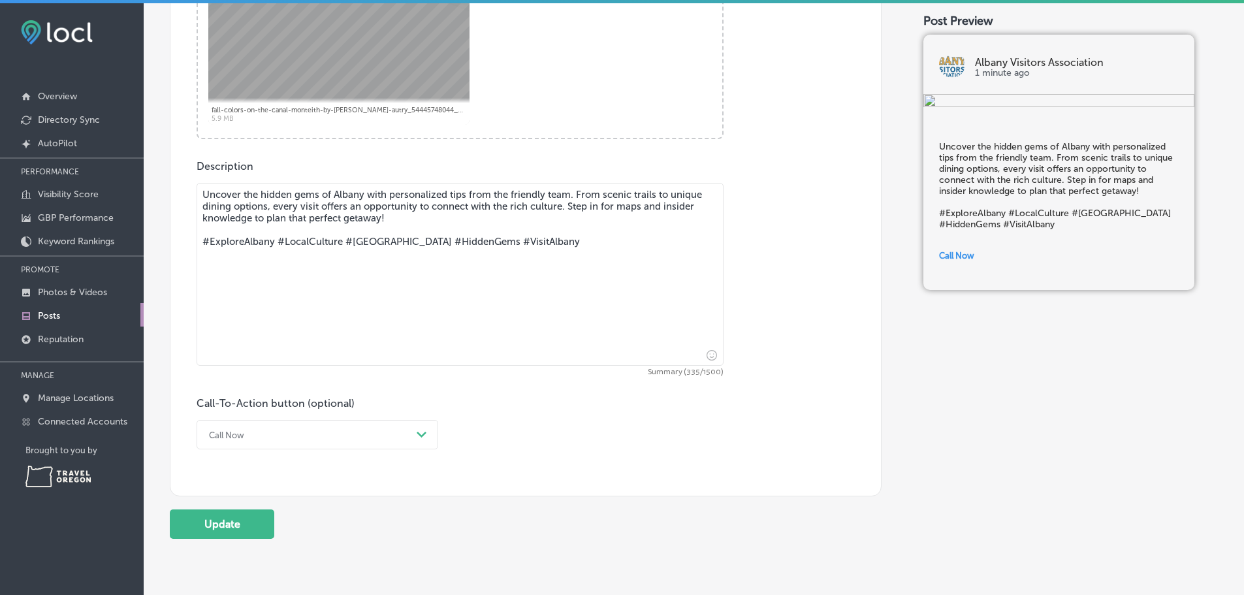
scroll to position [522, 0]
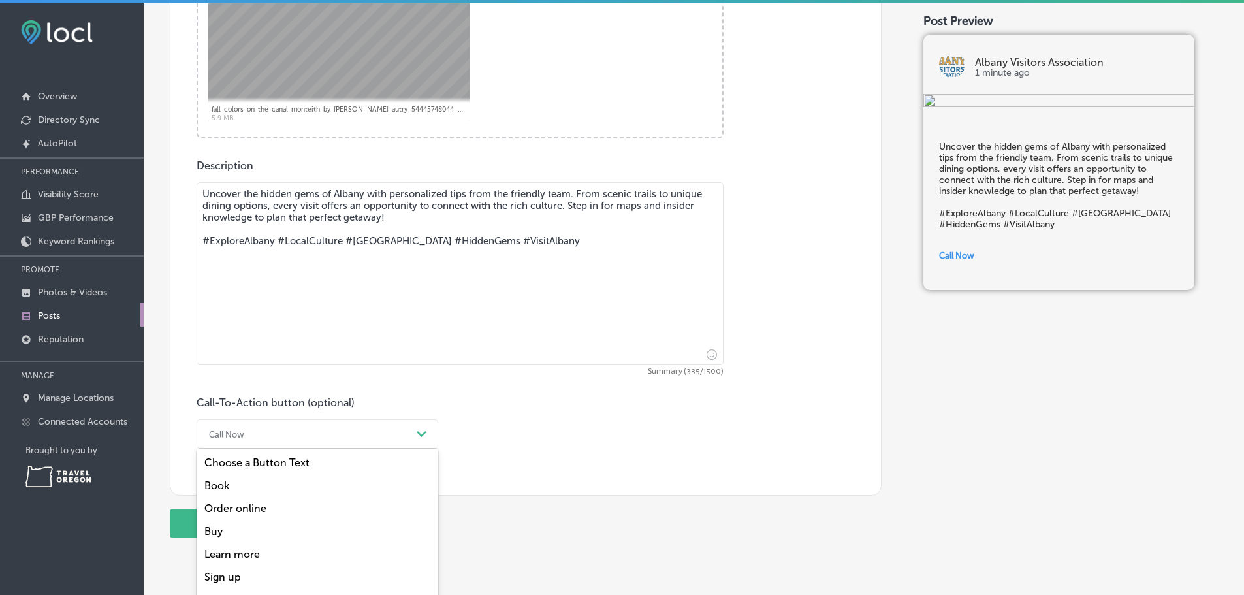
click at [259, 447] on div "option Book focused, 2 of 7. 7 results available. Use Up and Down to choose opt…" at bounding box center [318, 433] width 242 height 29
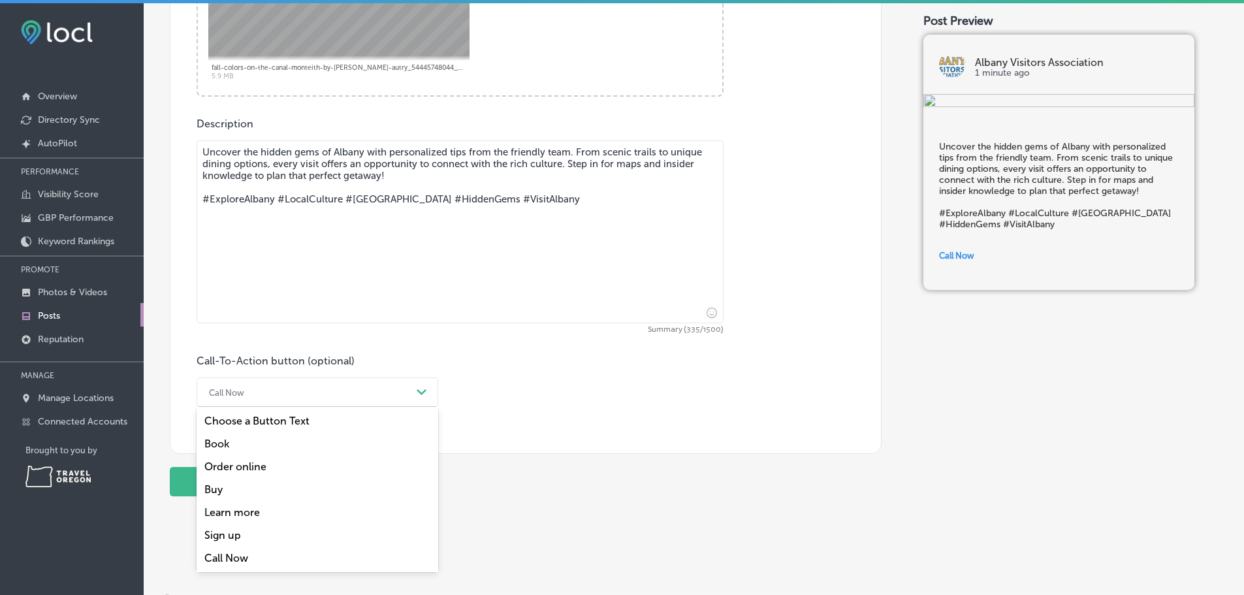
click at [251, 524] on div "Learn more" at bounding box center [318, 512] width 242 height 23
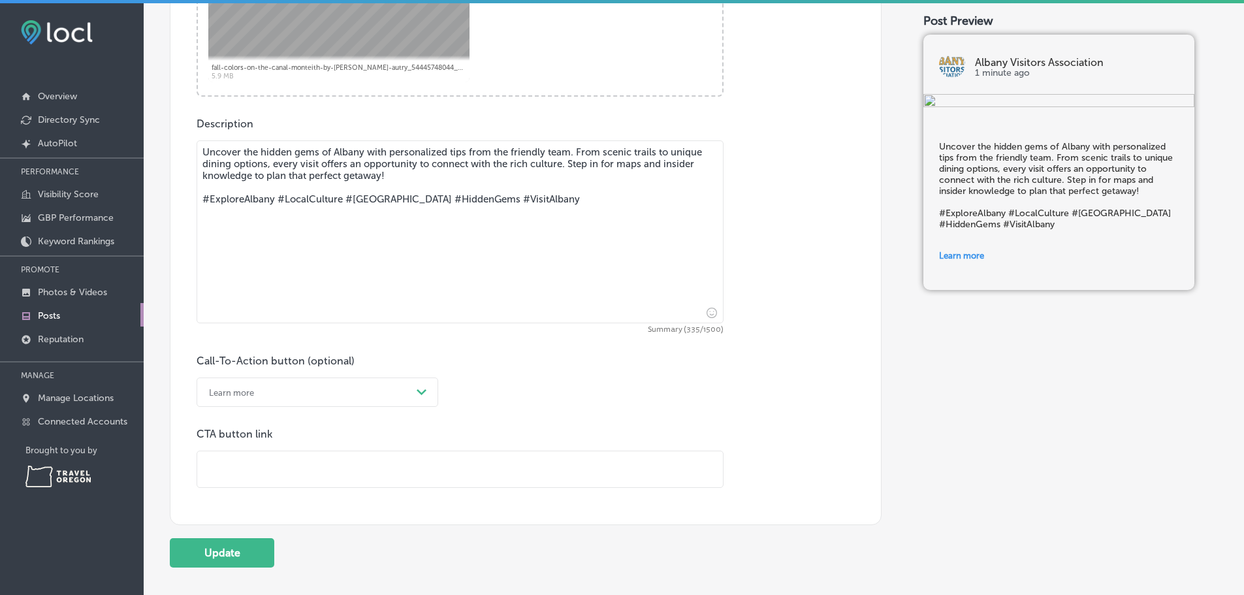
click at [256, 487] on input "text" at bounding box center [460, 469] width 526 height 36
type input "[URL][DOMAIN_NAME]"
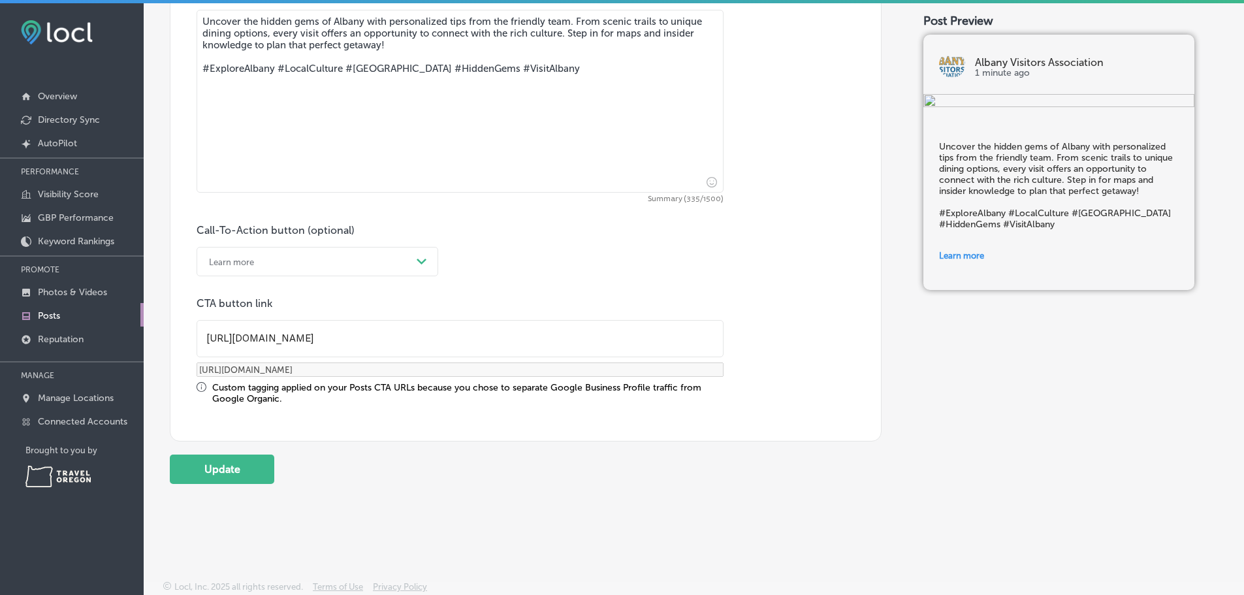
scroll to position [727, 0]
click at [210, 461] on button "Update" at bounding box center [222, 468] width 104 height 29
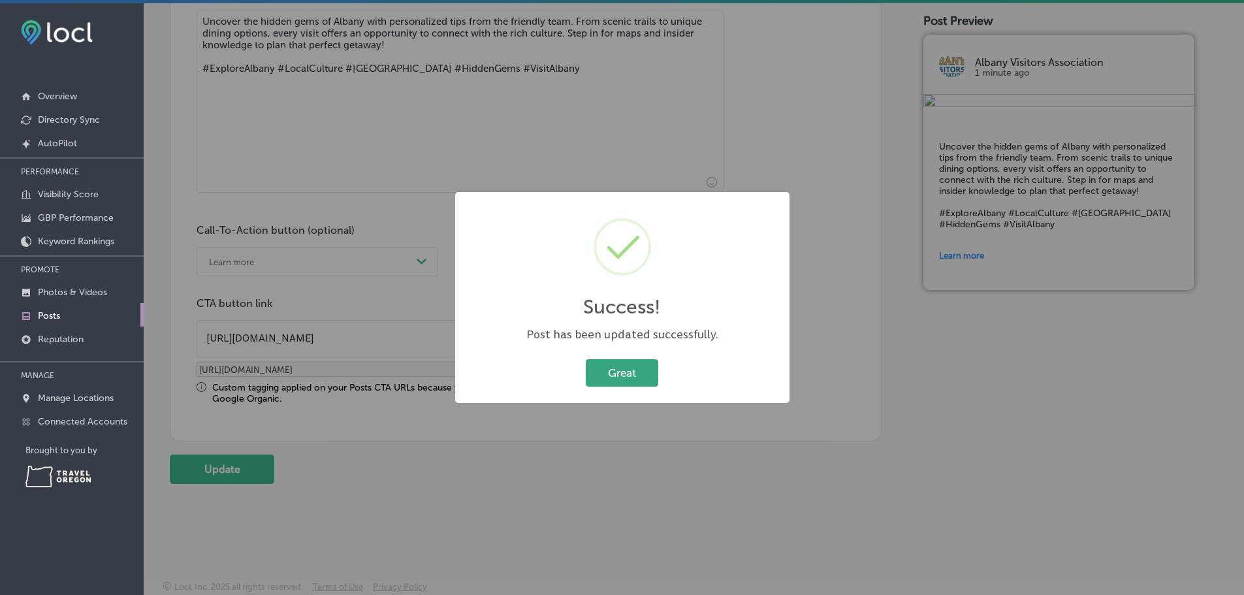
click at [601, 374] on button "Great" at bounding box center [622, 372] width 72 height 27
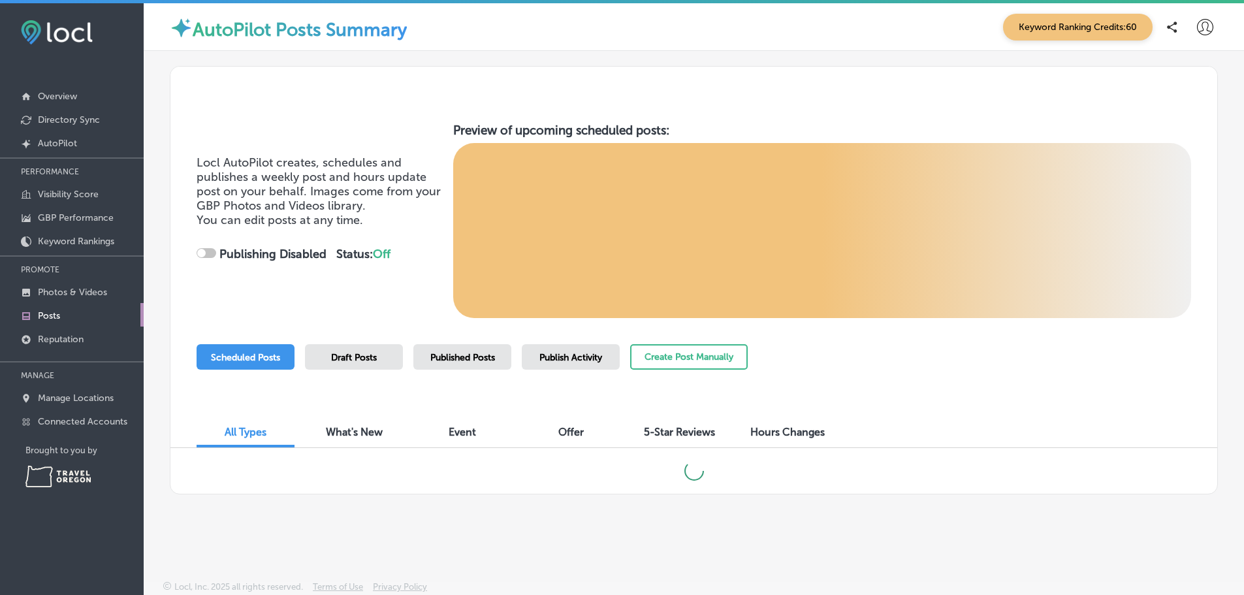
checkbox input "true"
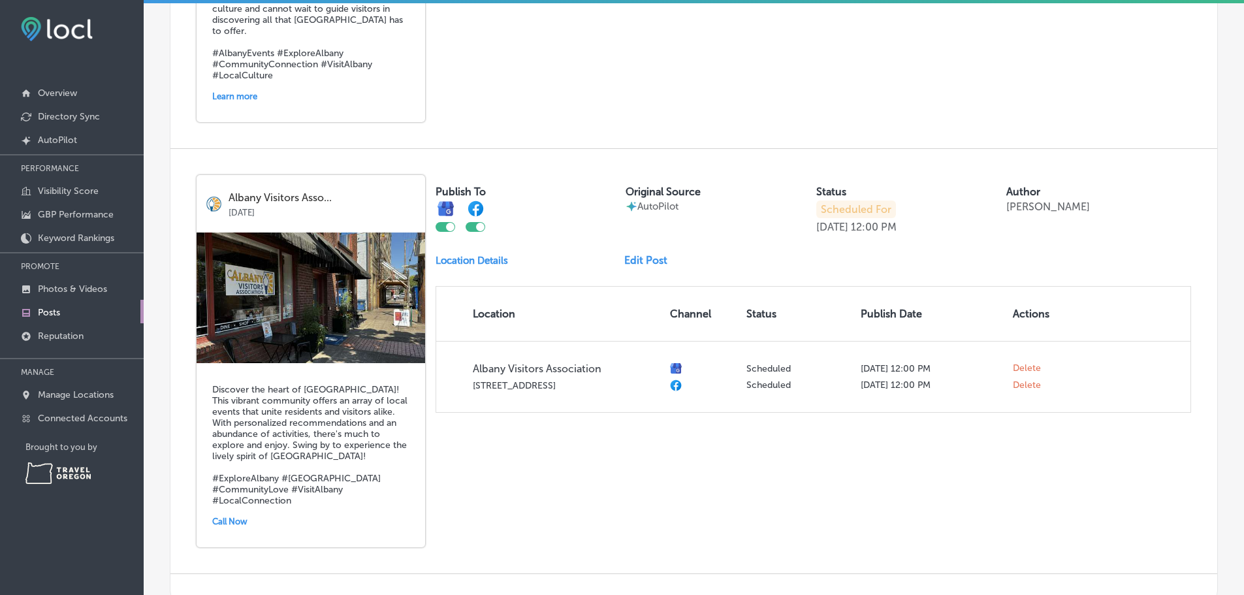
scroll to position [1572, 0]
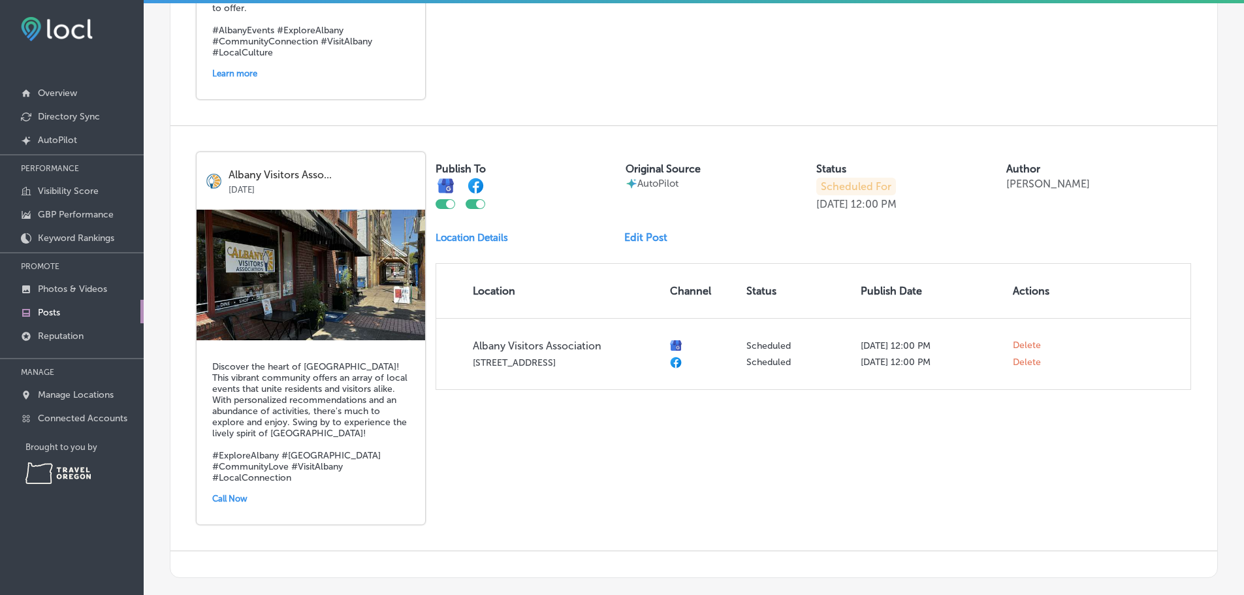
click at [483, 208] on div at bounding box center [480, 204] width 8 height 8
checkbox input "false"
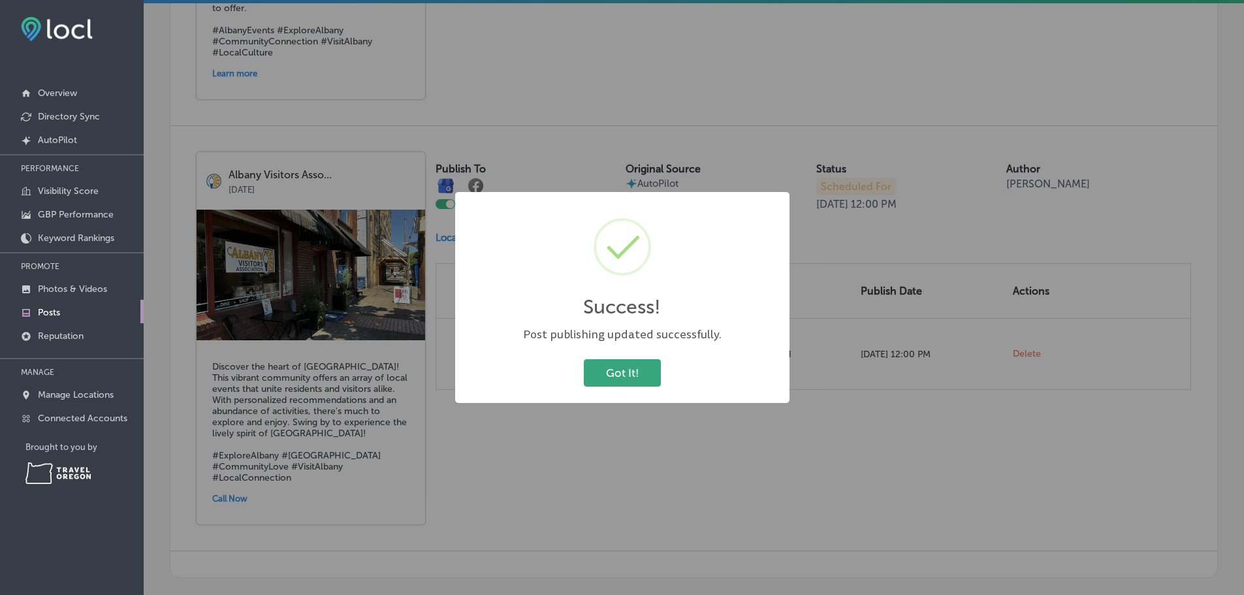
click at [627, 371] on button "Got It!" at bounding box center [622, 372] width 77 height 27
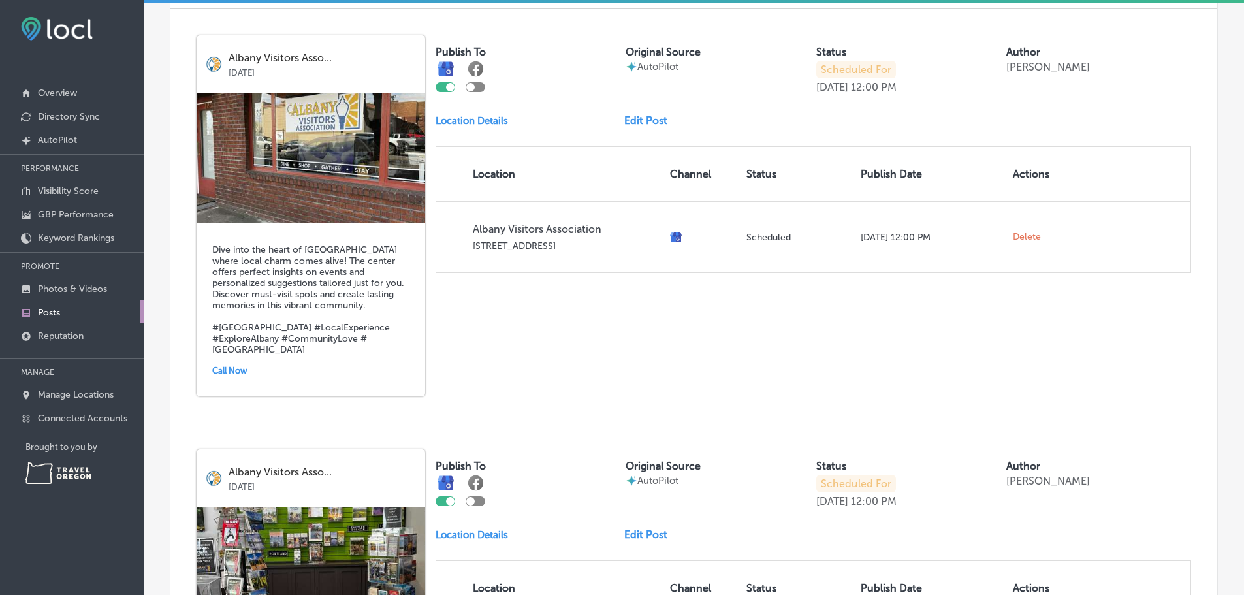
scroll to position [792, 0]
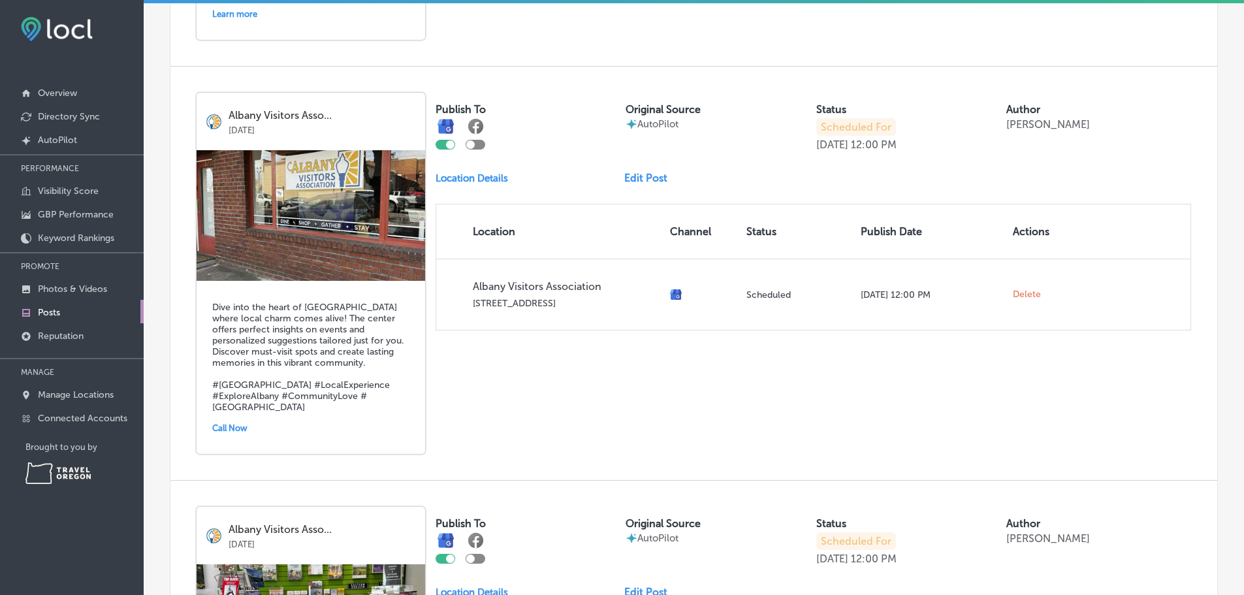
click at [644, 184] on link "Edit Post" at bounding box center [651, 178] width 54 height 12
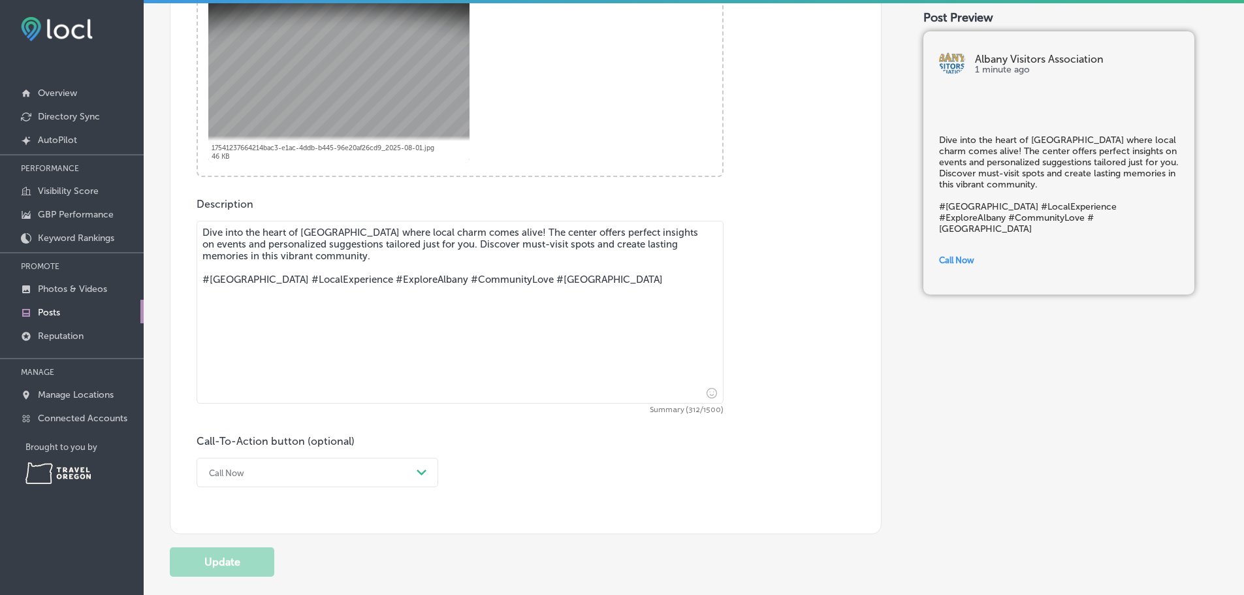
scroll to position [522, 0]
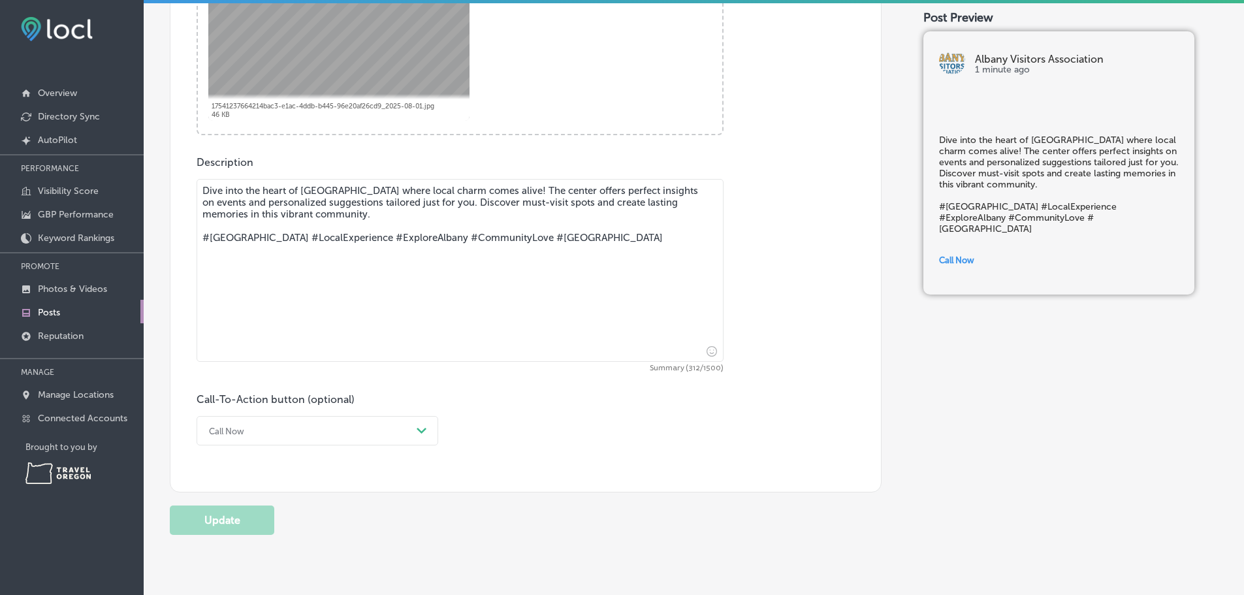
click at [411, 439] on div "Call Now Path Created with Sketch." at bounding box center [318, 430] width 242 height 29
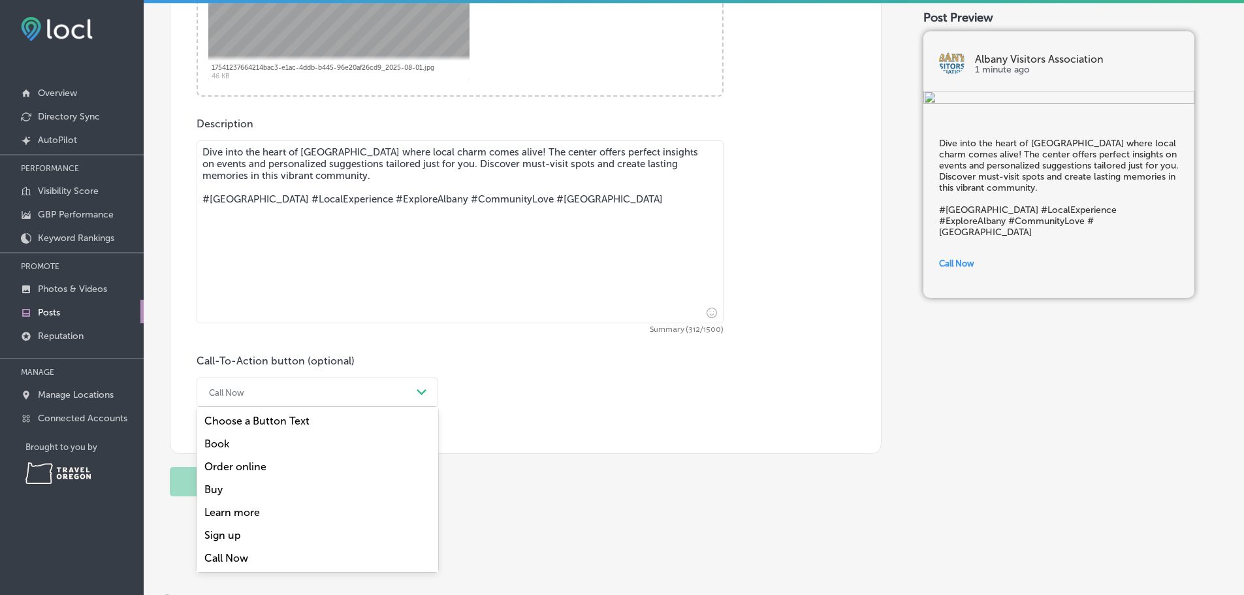
click at [255, 524] on div "Learn more" at bounding box center [318, 512] width 242 height 23
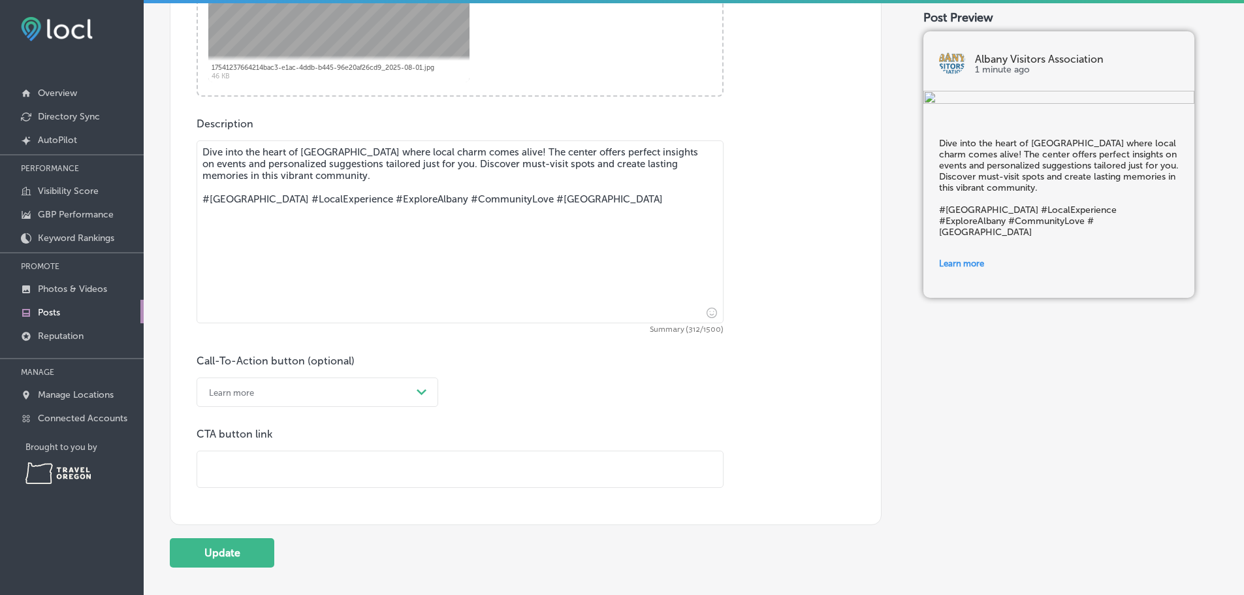
click at [282, 487] on input "text" at bounding box center [460, 469] width 526 height 36
type input "[URL][DOMAIN_NAME]"
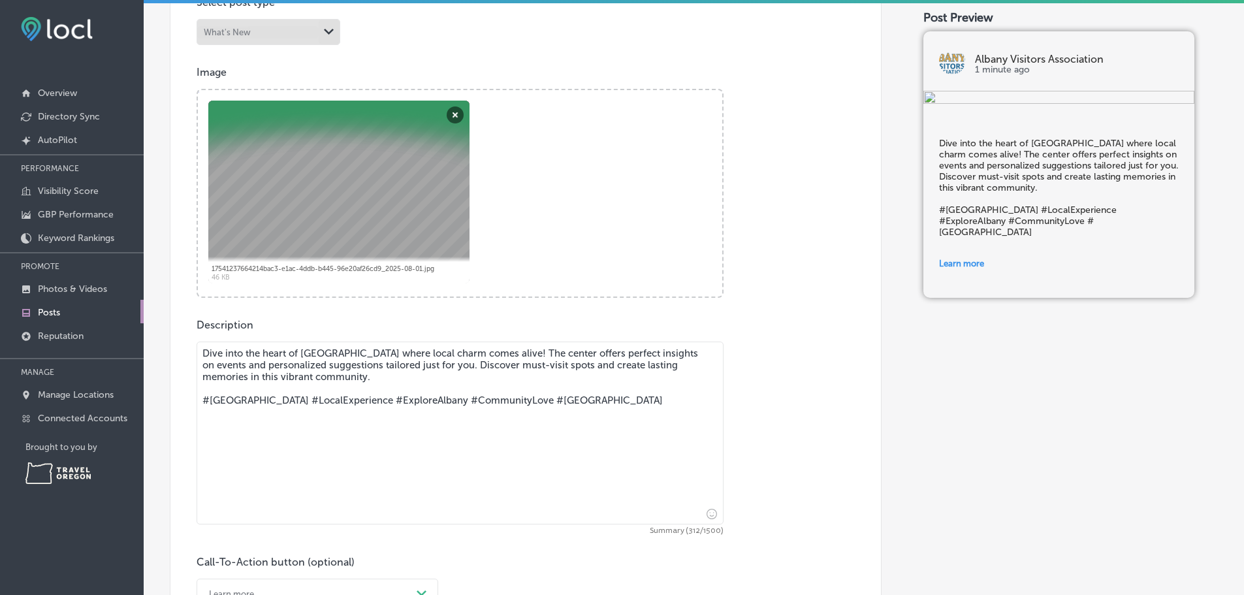
scroll to position [300, 0]
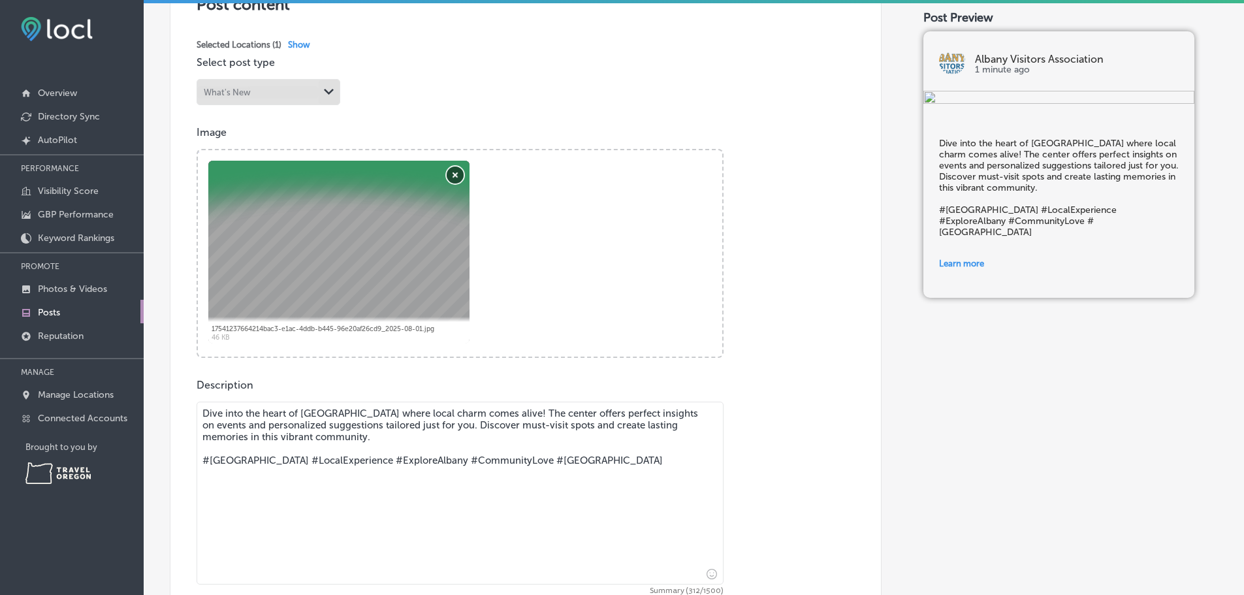
click at [453, 183] on button "Remove" at bounding box center [455, 175] width 17 height 17
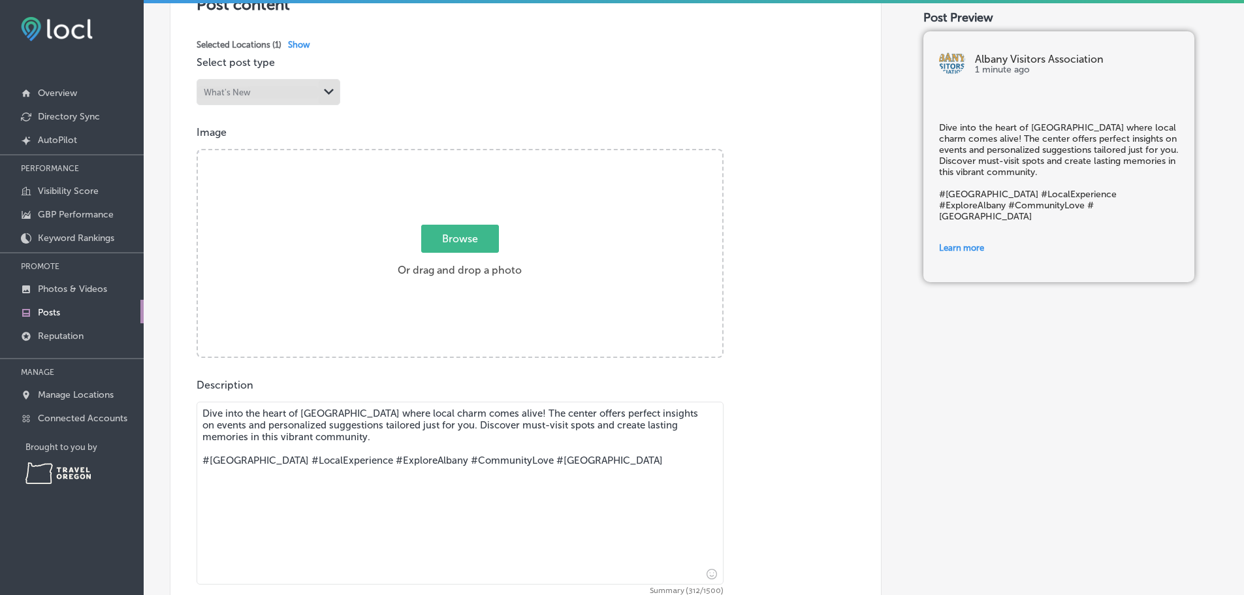
click at [465, 247] on span "Browse" at bounding box center [460, 239] width 78 height 28
click at [465, 154] on input "Browse Or drag and drop a photo" at bounding box center [460, 152] width 524 height 4
type input "C:\fakepath\2025-2nd-place-winner-food-sweet-red-bistro-albany-[PERSON_NAME]-fo…"
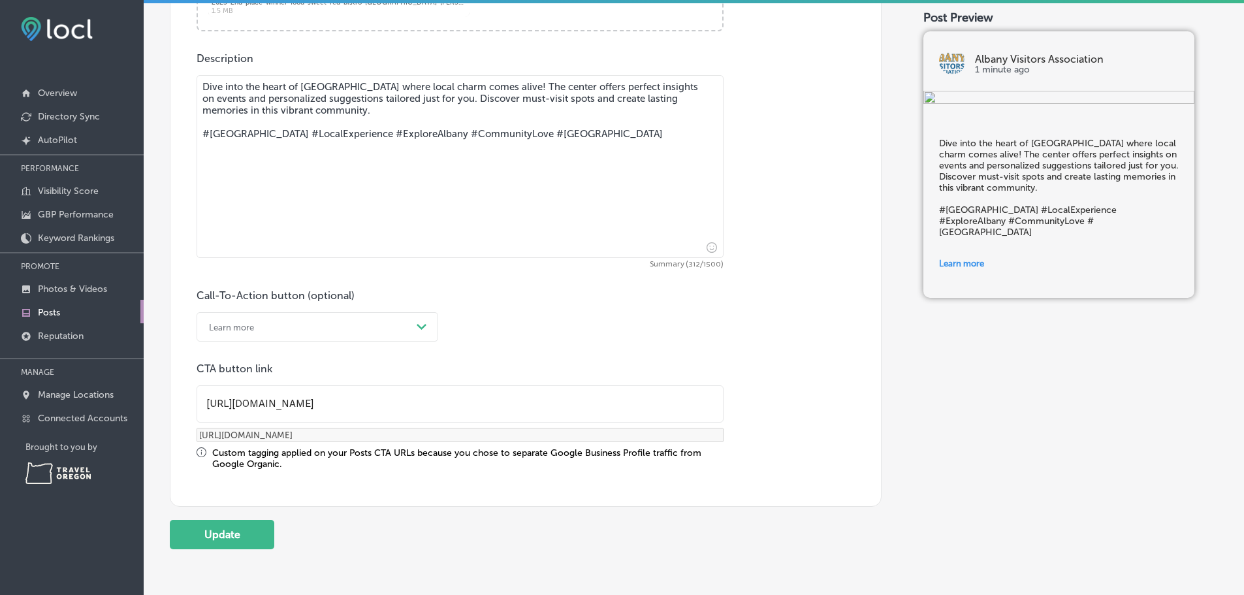
scroll to position [691, 0]
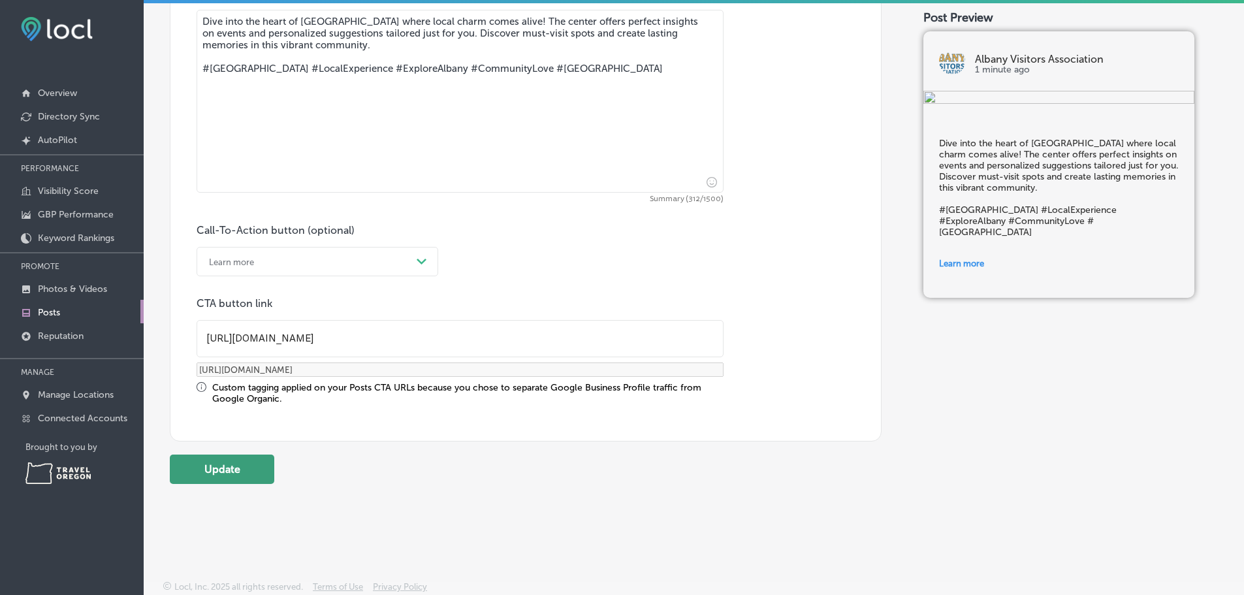
click at [234, 484] on button "Update" at bounding box center [222, 468] width 104 height 29
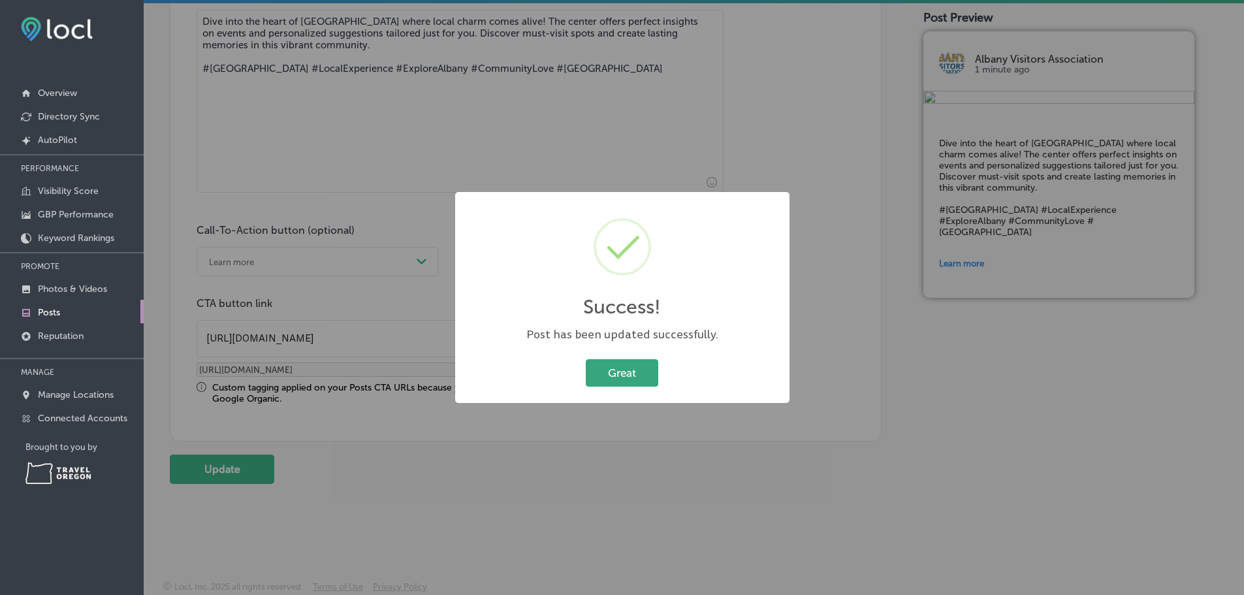
click at [622, 374] on button "Great" at bounding box center [622, 372] width 72 height 27
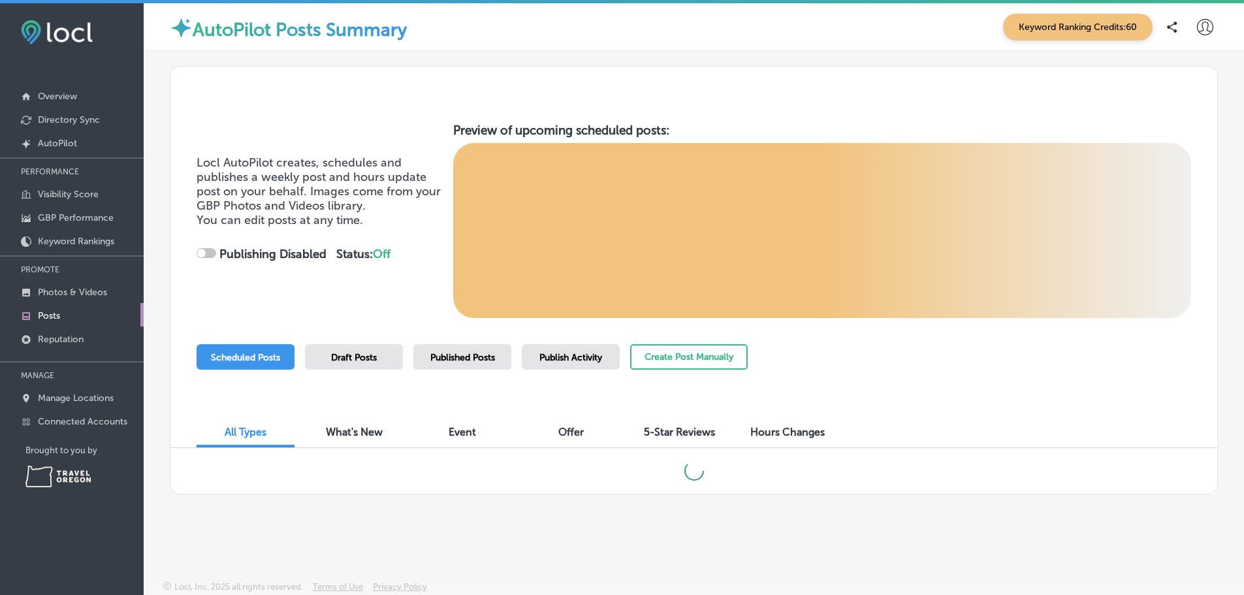
checkbox input "true"
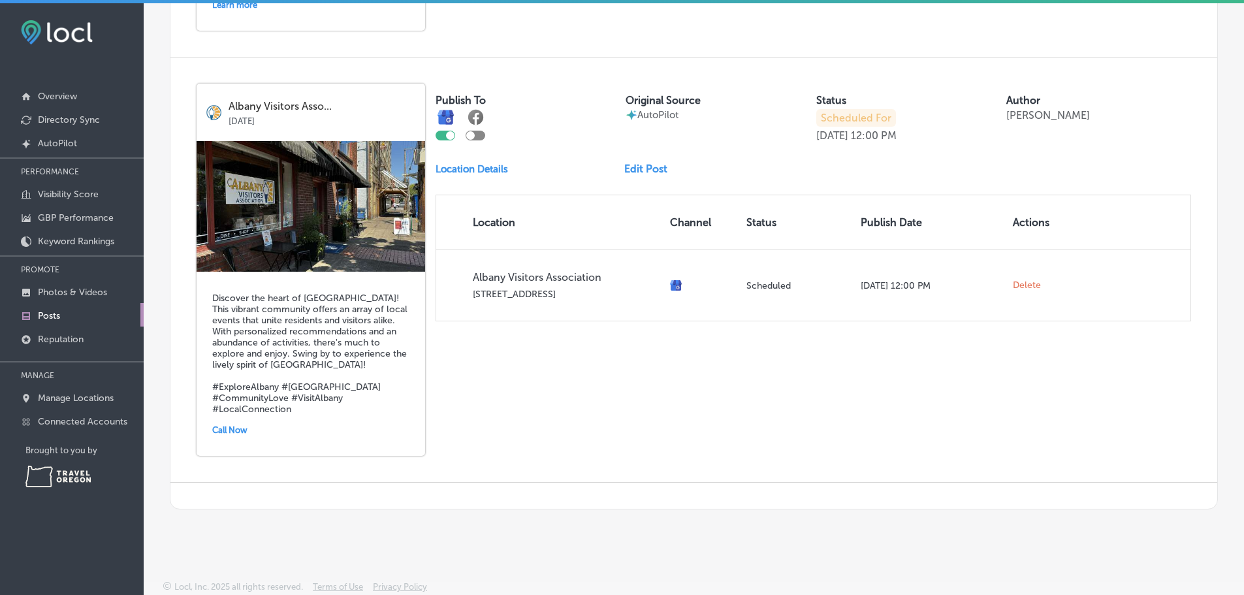
scroll to position [1706, 0]
click at [640, 175] on link "Edit Post" at bounding box center [651, 169] width 54 height 12
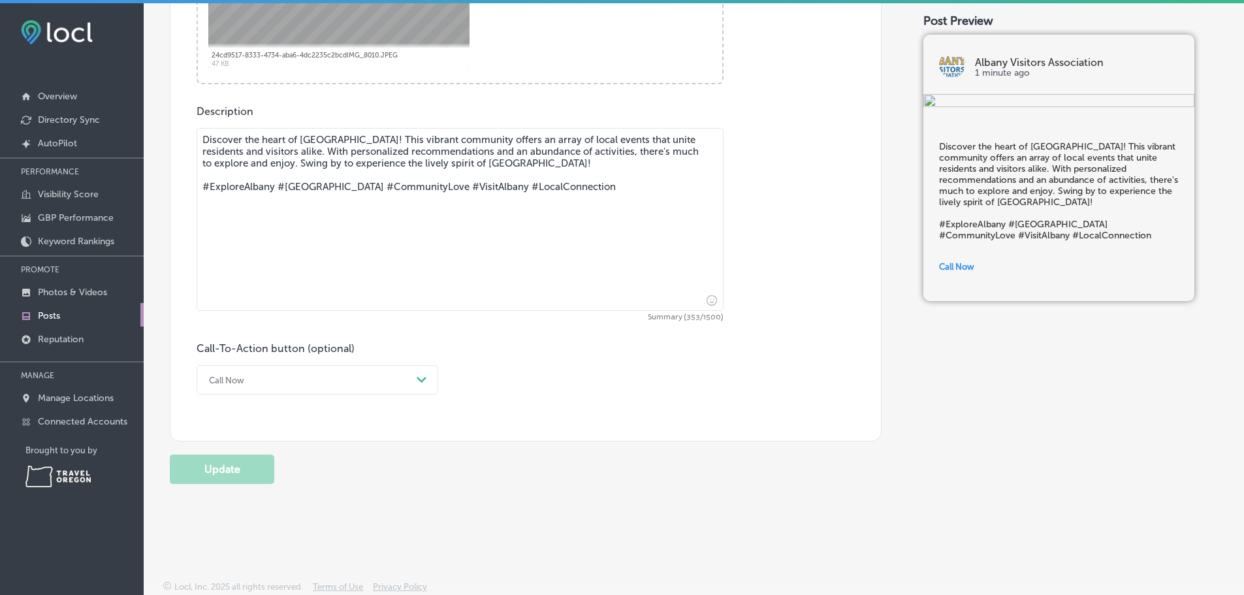
scroll to position [598, 0]
click at [421, 377] on icon "Path Created with Sketch." at bounding box center [422, 380] width 10 height 6
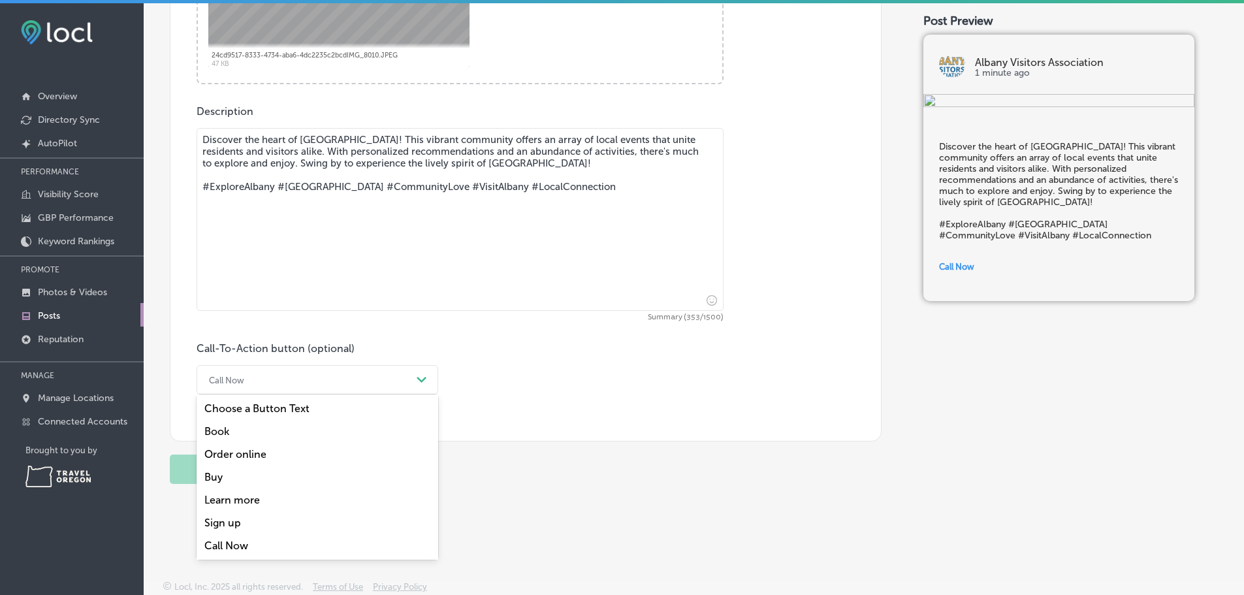
click at [241, 490] on div "Learn more" at bounding box center [318, 499] width 242 height 23
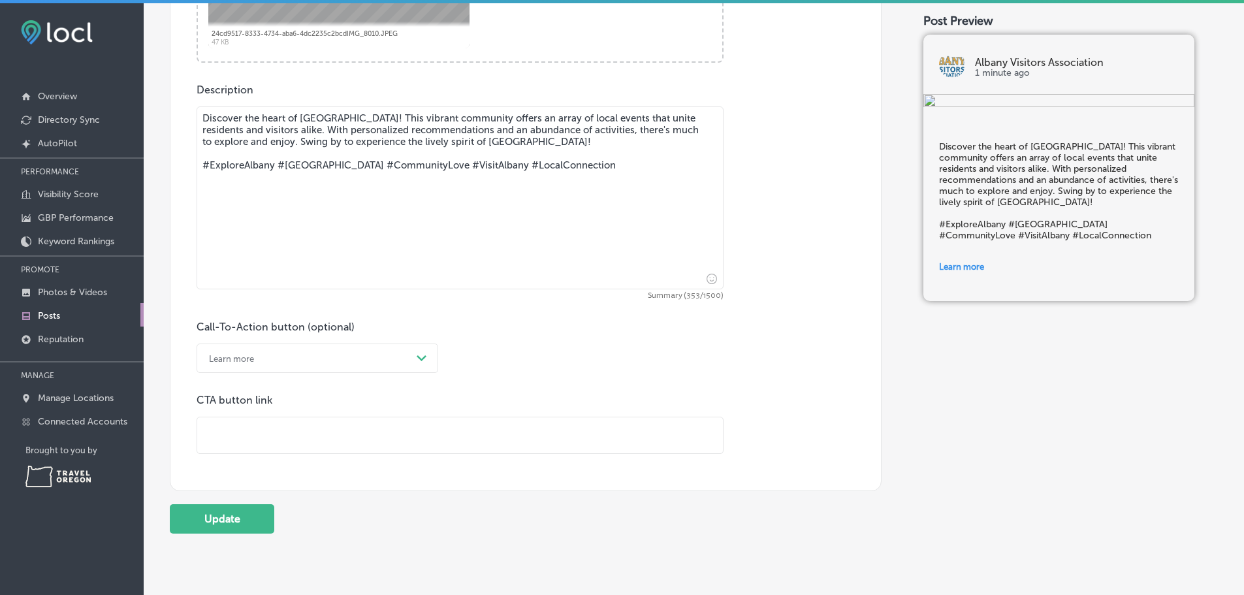
click at [268, 453] on input "text" at bounding box center [460, 435] width 526 height 36
type input "[URL][DOMAIN_NAME]"
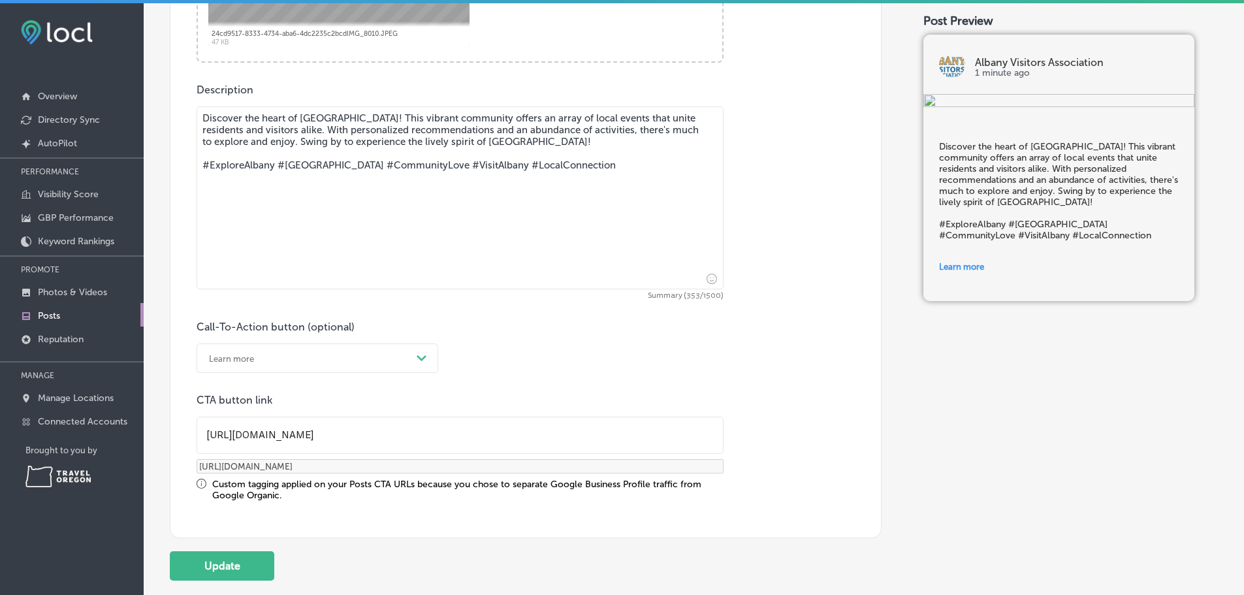
click at [240, 539] on div "Published To * When publishing to Facebook, only the post image and description…" at bounding box center [526, 41] width 712 height 1105
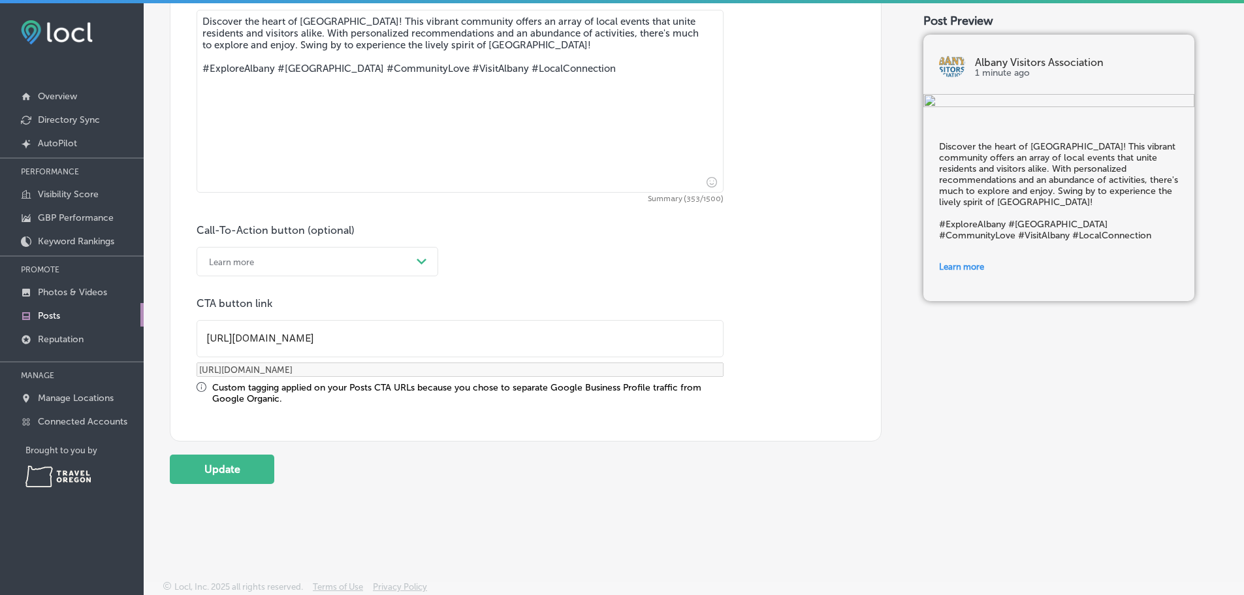
scroll to position [727, 0]
click at [242, 458] on button "Update" at bounding box center [222, 468] width 104 height 29
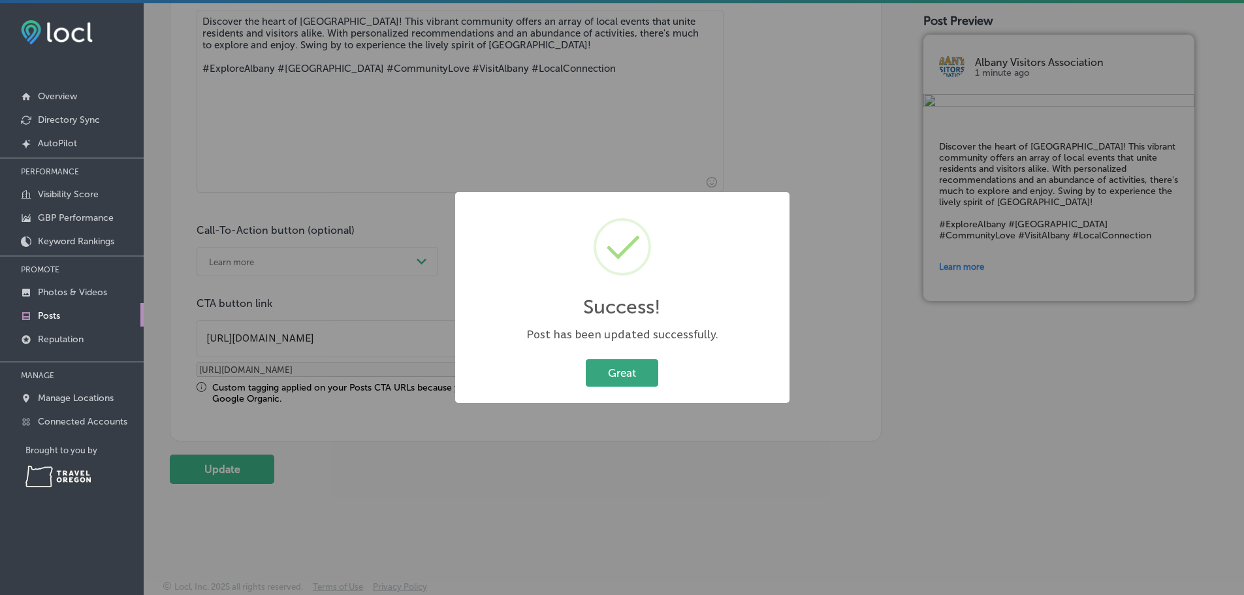
click at [625, 374] on button "Great" at bounding box center [622, 372] width 72 height 27
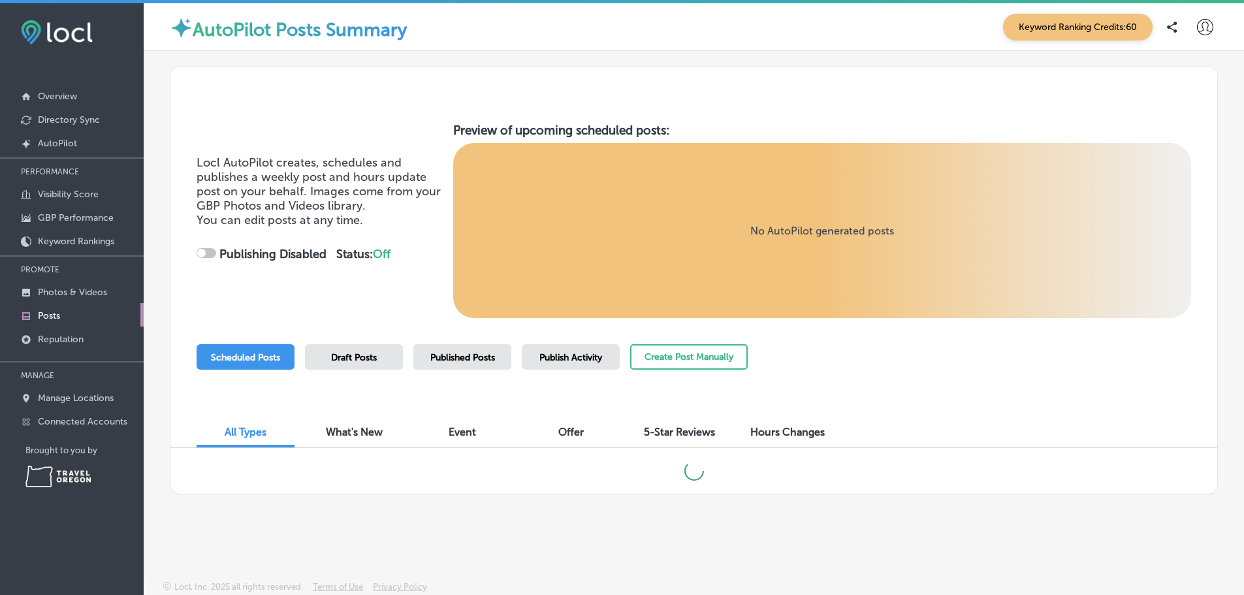
checkbox input "true"
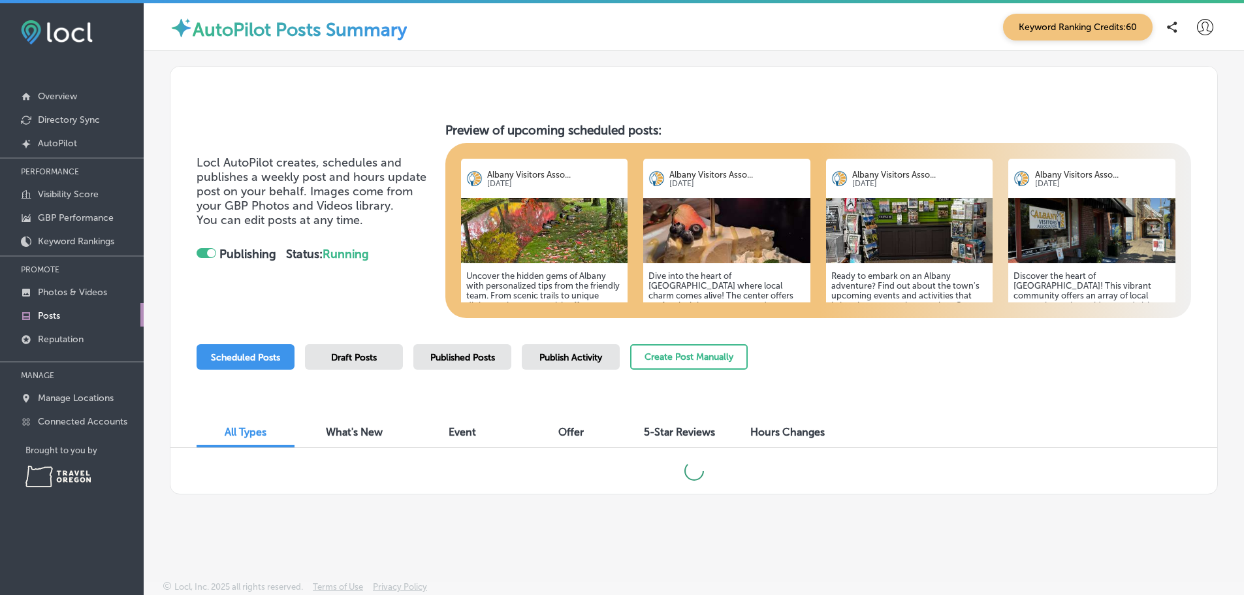
scroll to position [5, 0]
